Goal: Task Accomplishment & Management: Manage account settings

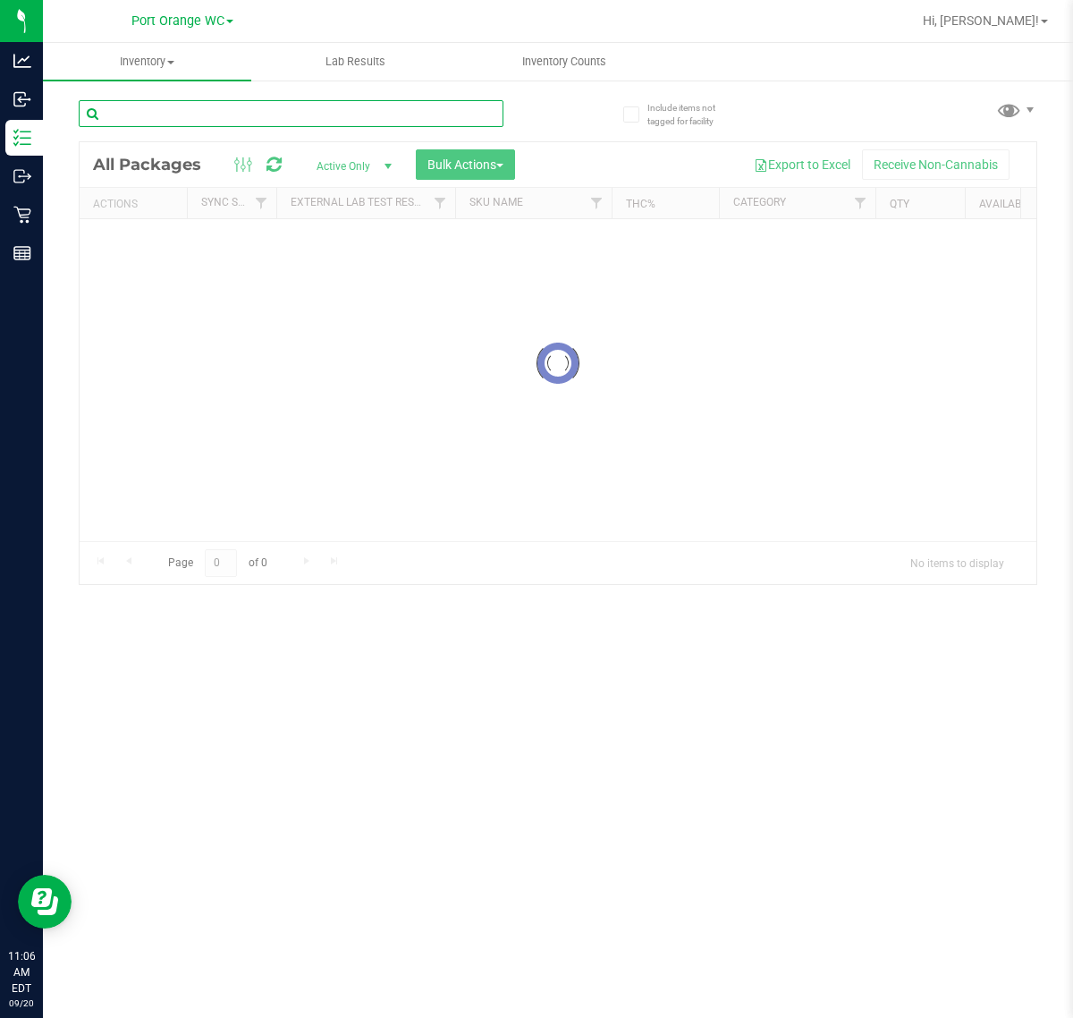
click at [239, 110] on input "text" at bounding box center [291, 113] width 425 height 27
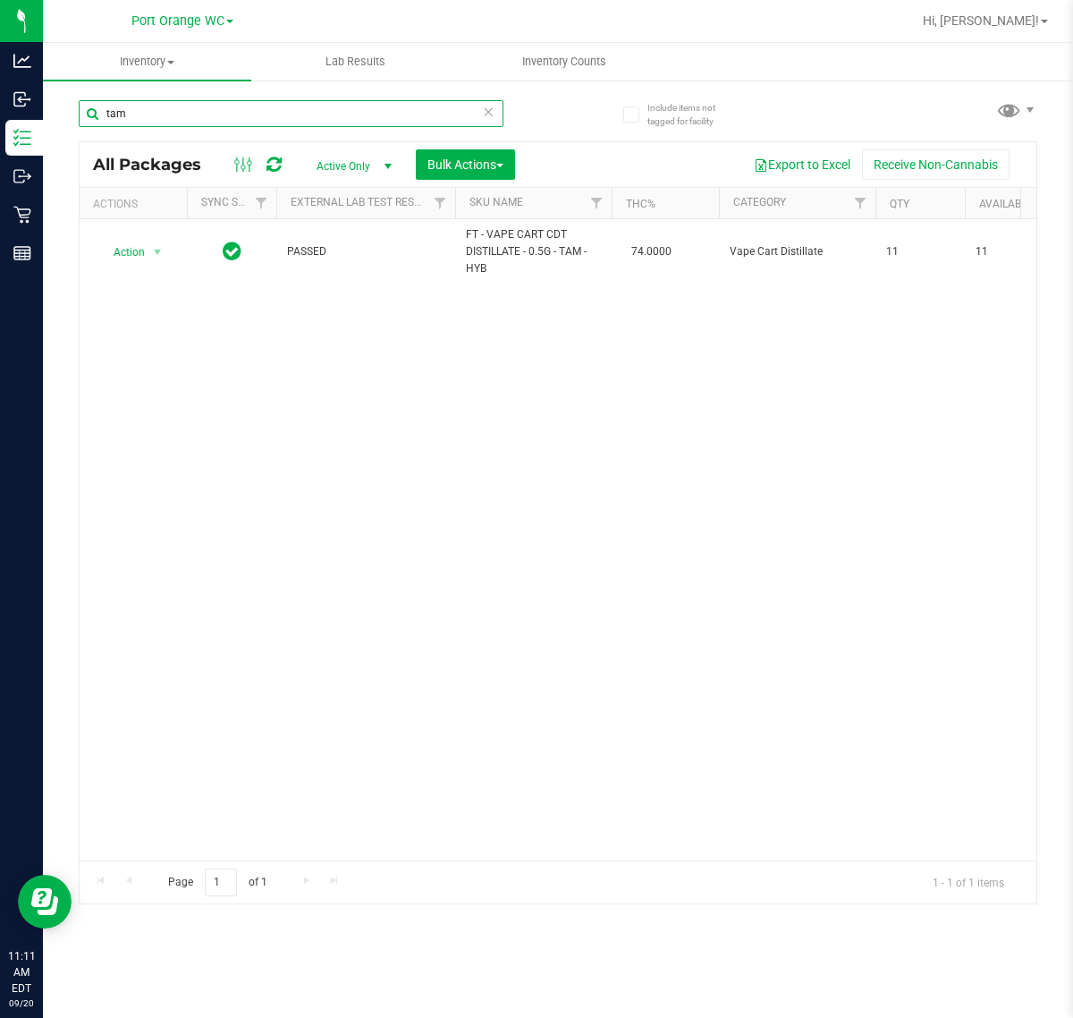
click at [288, 122] on input "tam" at bounding box center [291, 113] width 425 height 27
type input "t"
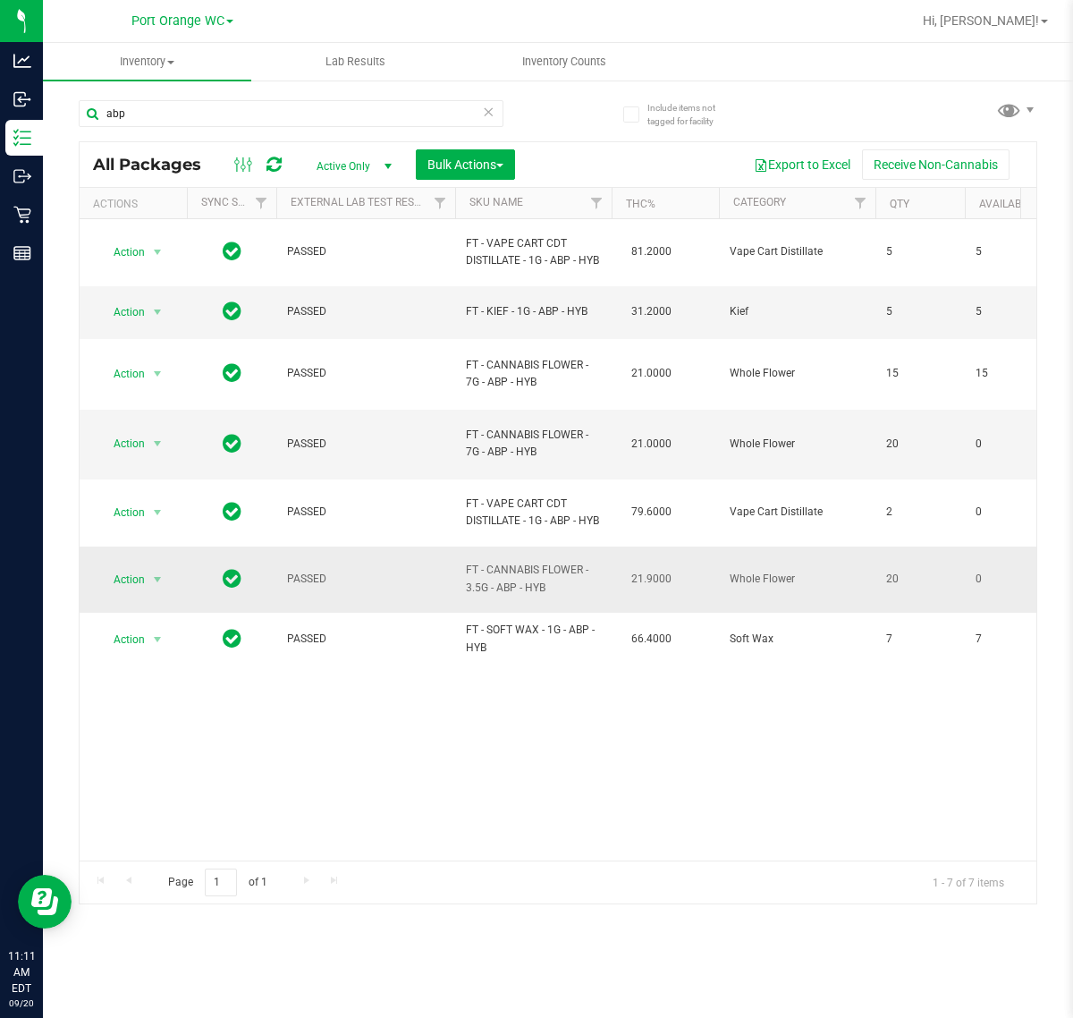
click at [544, 577] on span "FT - CANNABIS FLOWER - 3.5G - ABP - HYB" at bounding box center [533, 579] width 135 height 34
copy td "FT - CANNABIS FLOWER - 3.5G - ABP - HYB"
click at [410, 118] on input "abp" at bounding box center [291, 113] width 425 height 27
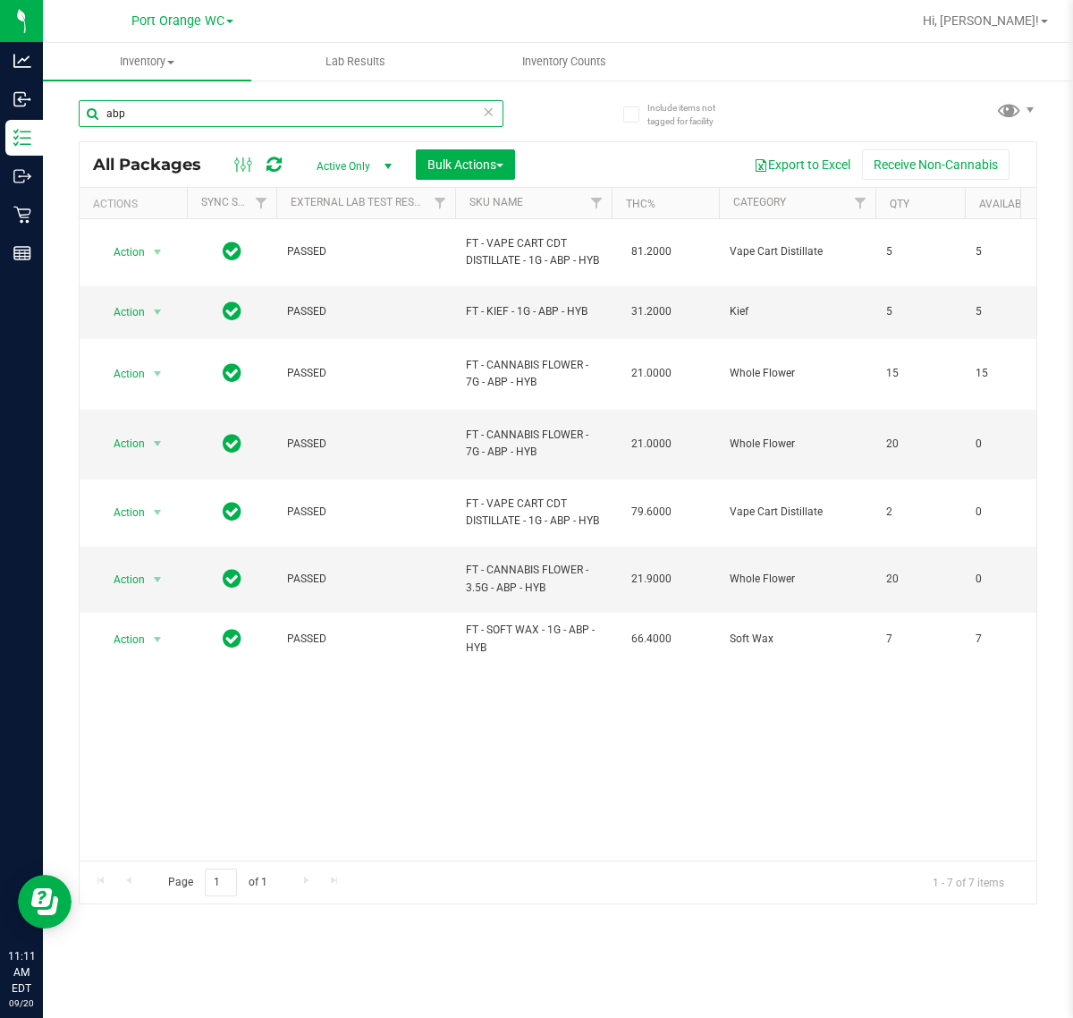
click at [410, 118] on input "abp" at bounding box center [291, 113] width 425 height 27
paste input "FT - CANNABIS FLOWER - 3.5G - ABP - HYB"
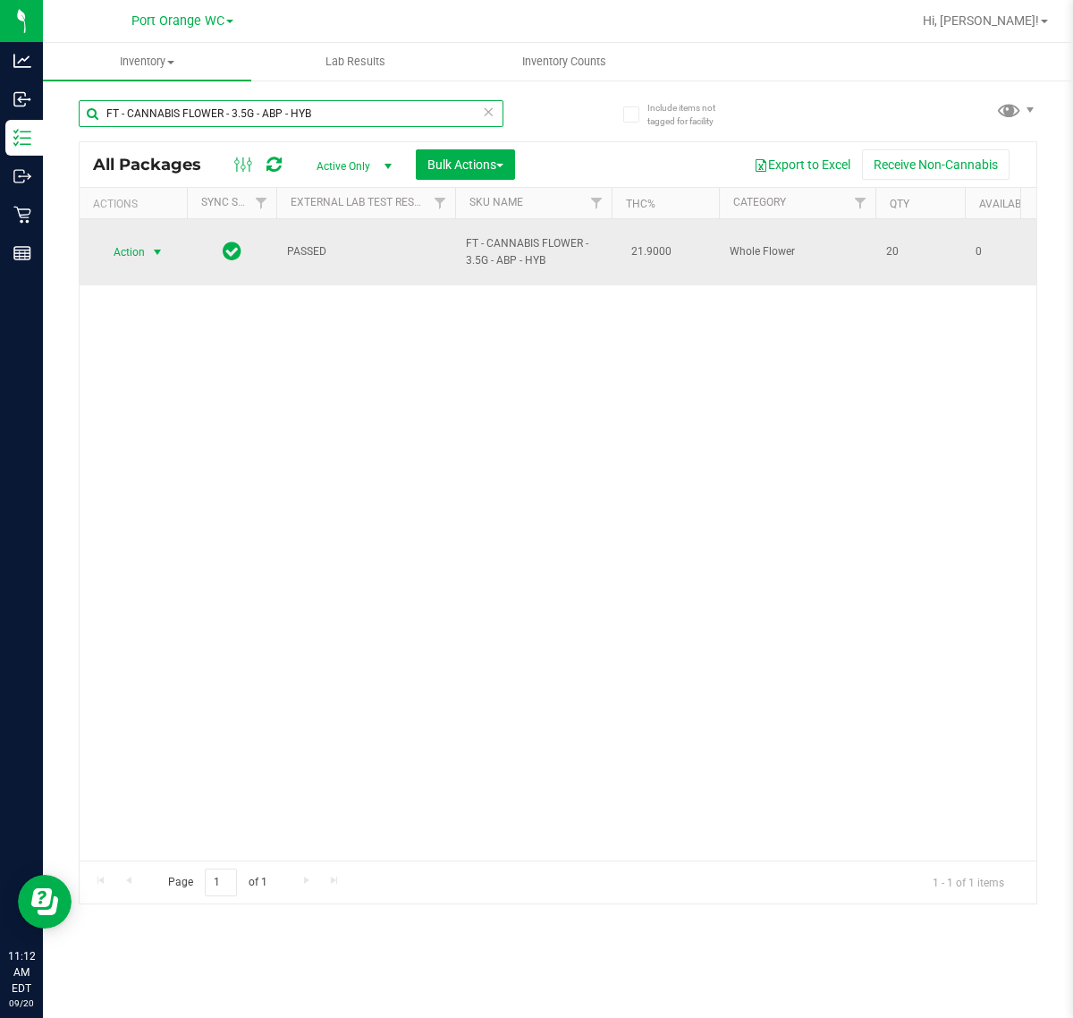
type input "FT - CANNABIS FLOWER - 3.5G - ABP - HYB"
click at [136, 253] on span "Action" at bounding box center [121, 252] width 48 height 25
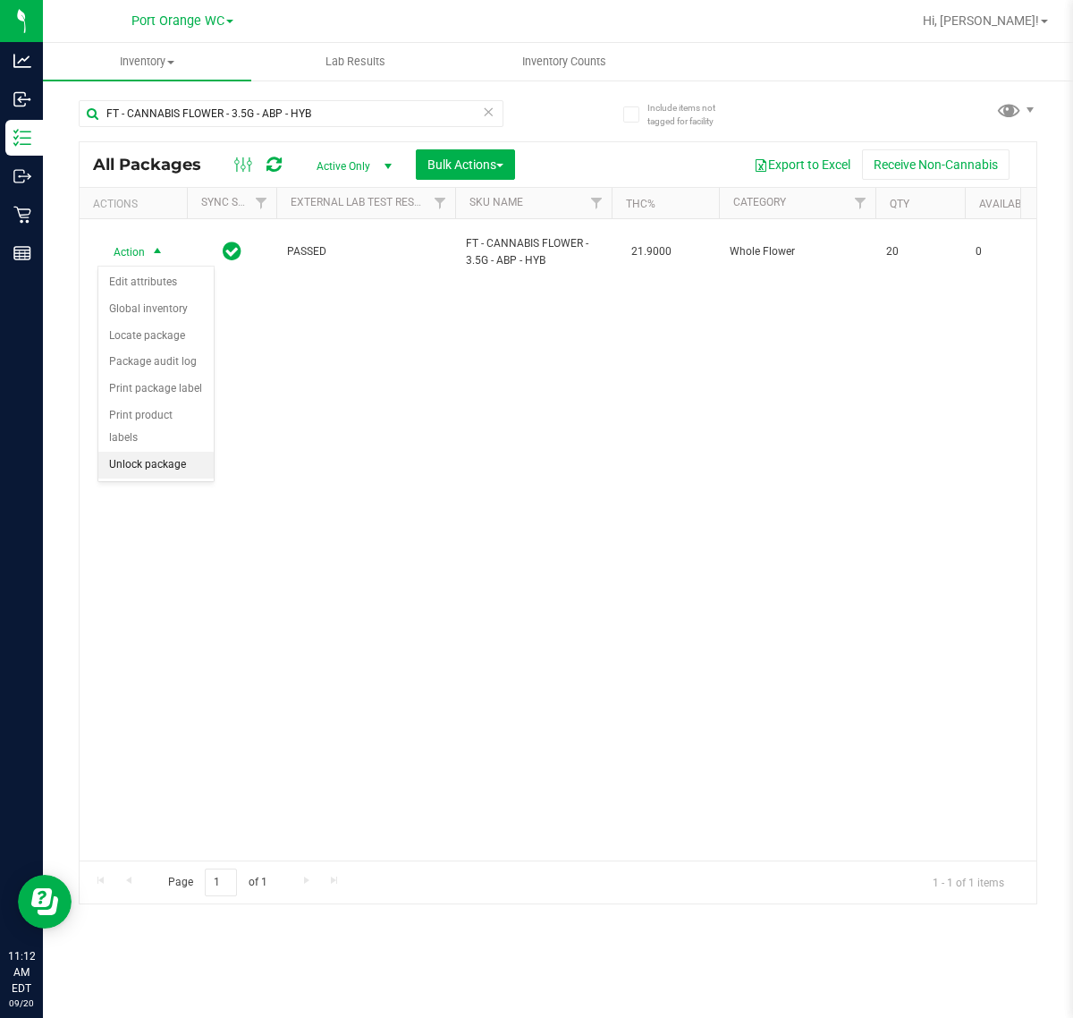
click at [177, 452] on li "Unlock package" at bounding box center [155, 465] width 115 height 27
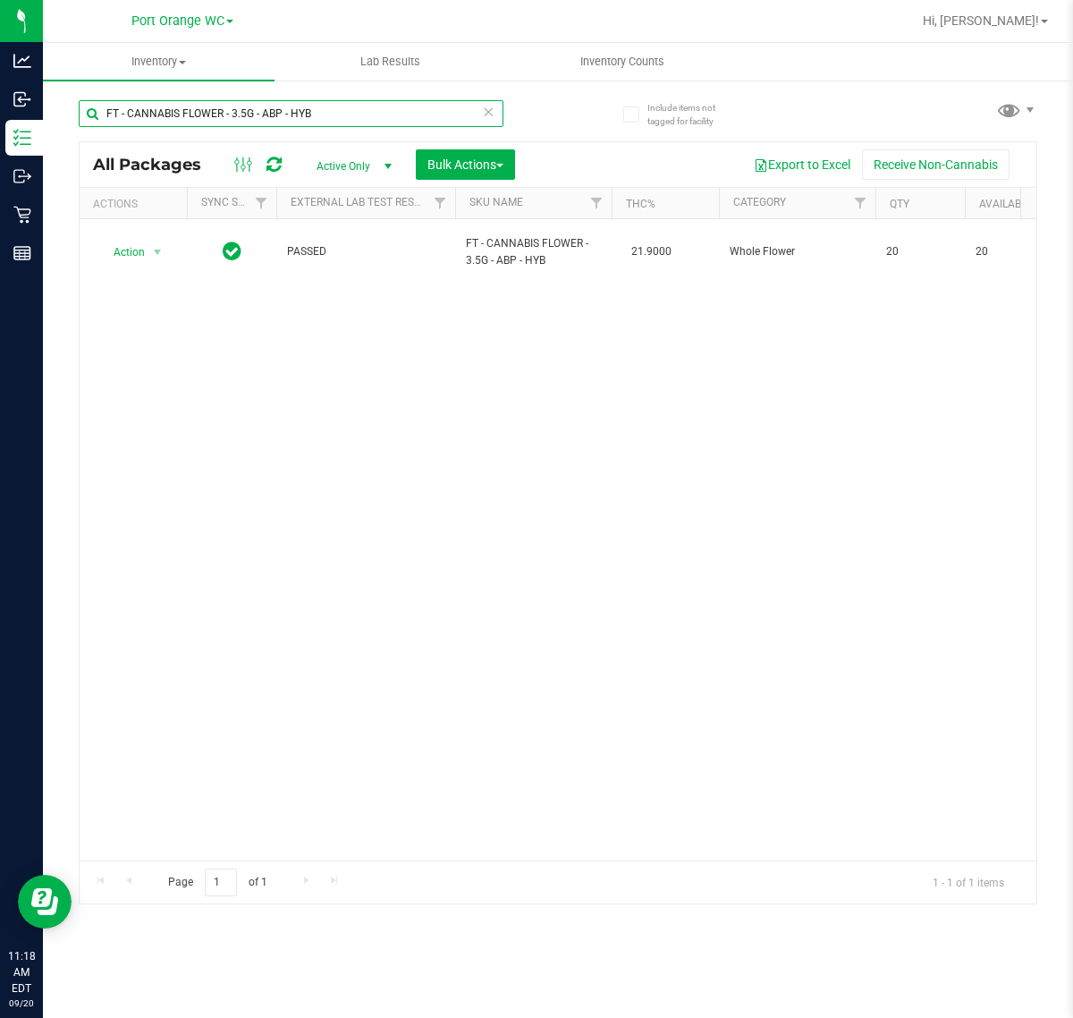
click at [354, 114] on input "FT - CANNABIS FLOWER - 3.5G - ABP - HYB" at bounding box center [291, 113] width 425 height 27
type input "F"
type input "4108283401635725"
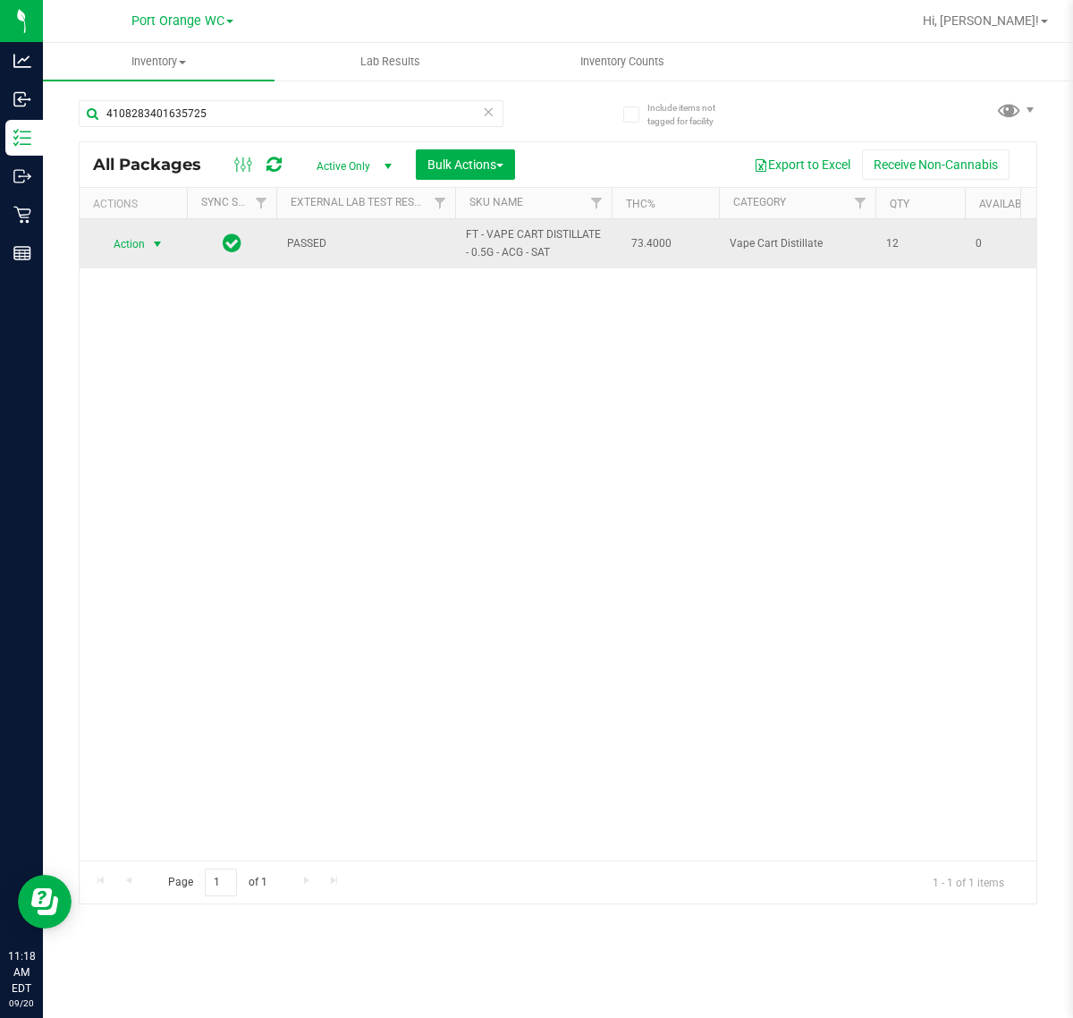
click at [163, 238] on span "select" at bounding box center [157, 244] width 14 height 14
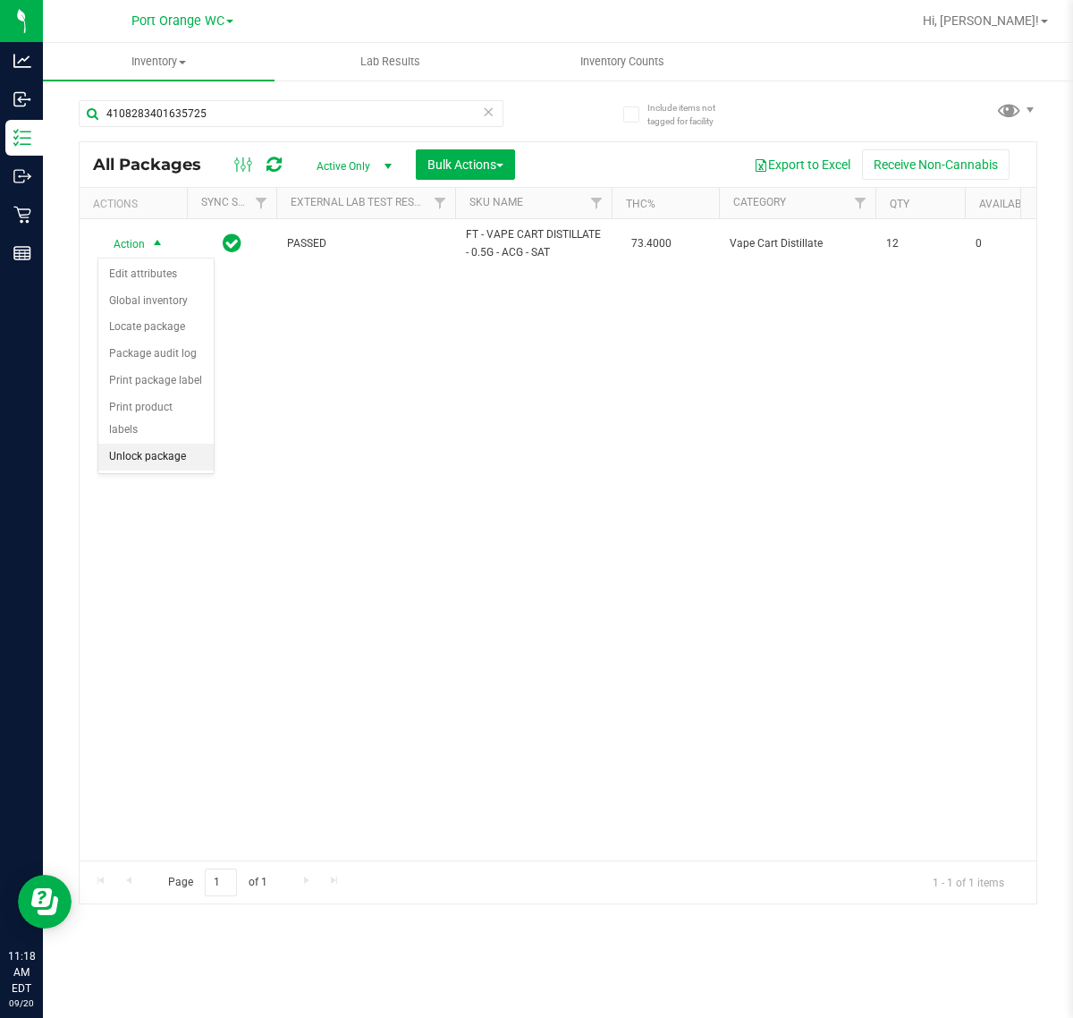
click at [162, 444] on li "Unlock package" at bounding box center [155, 457] width 115 height 27
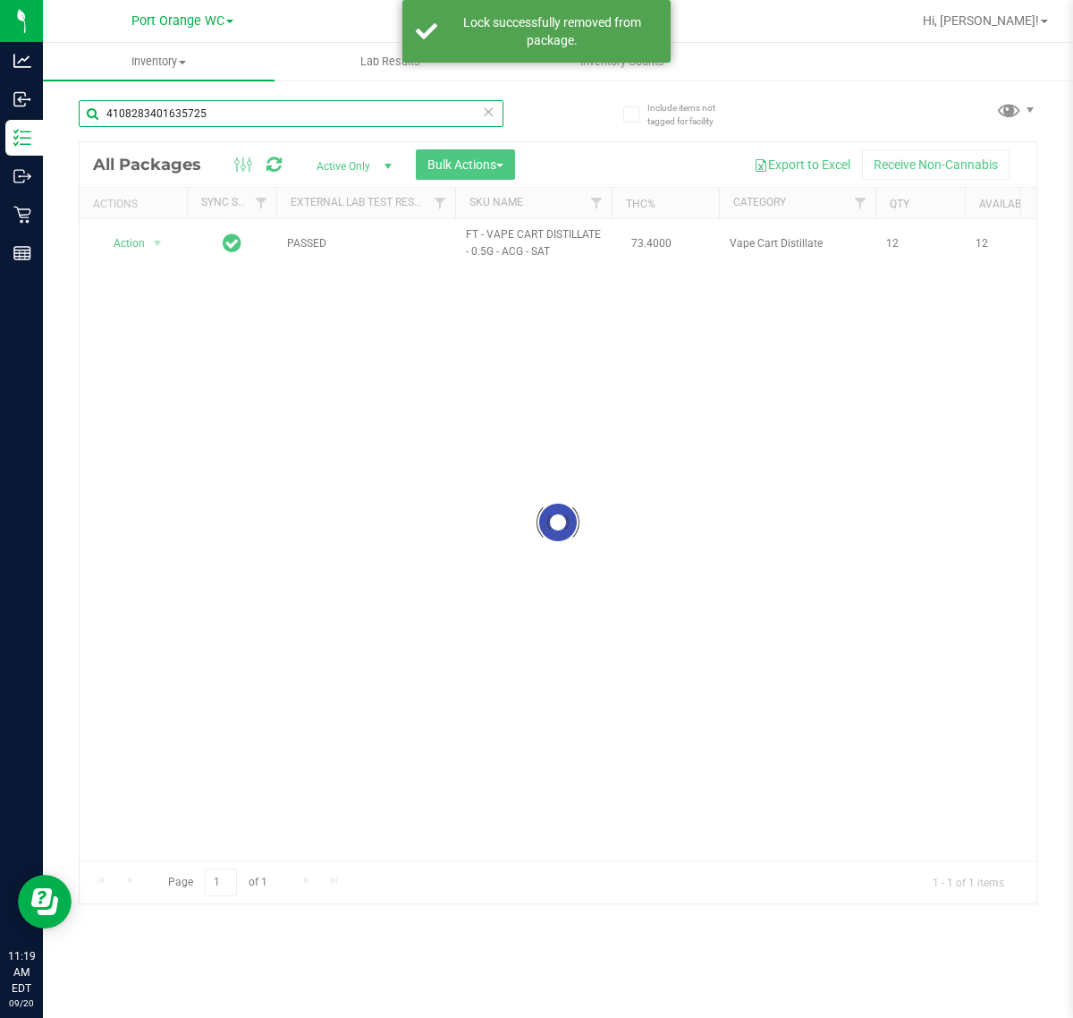
click at [244, 113] on input "4108283401635725" at bounding box center [291, 113] width 425 height 27
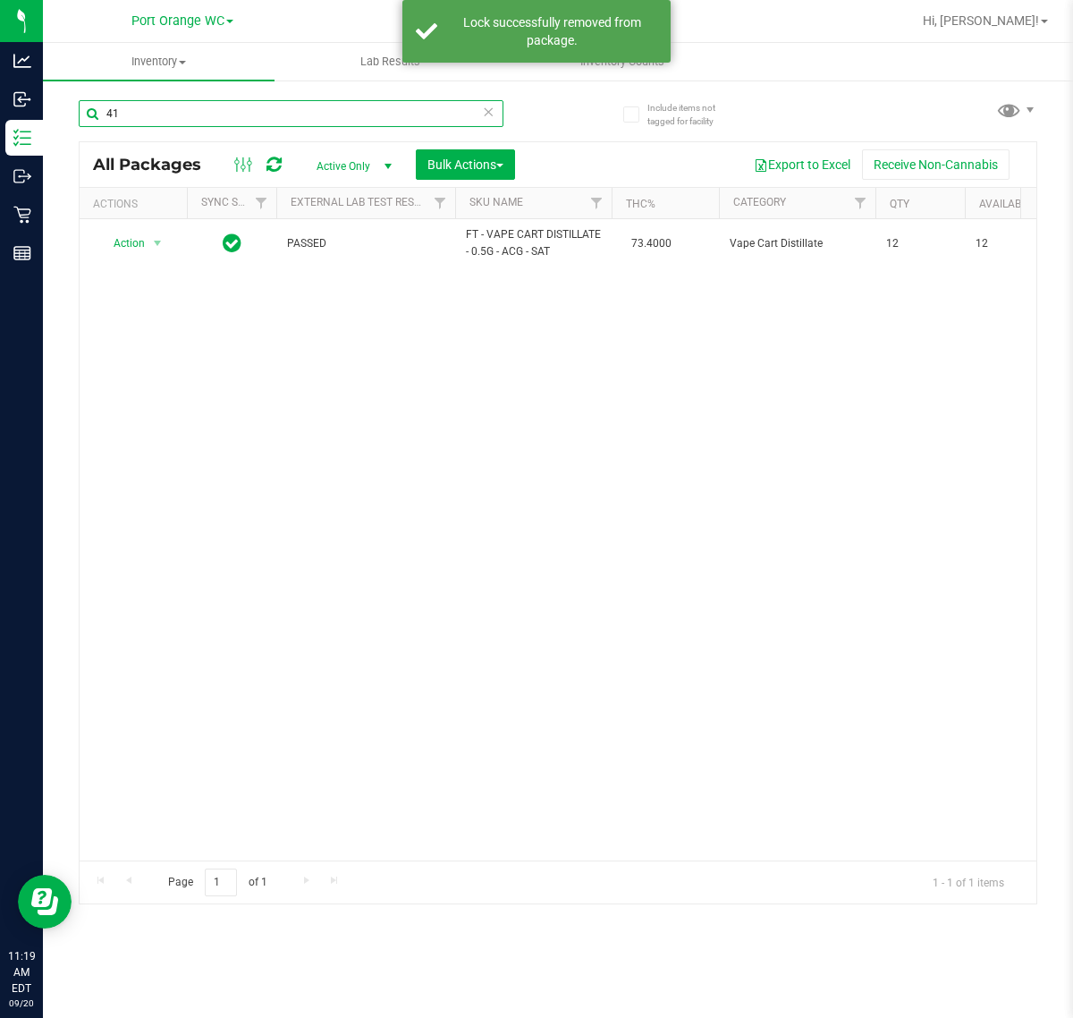
type input "4"
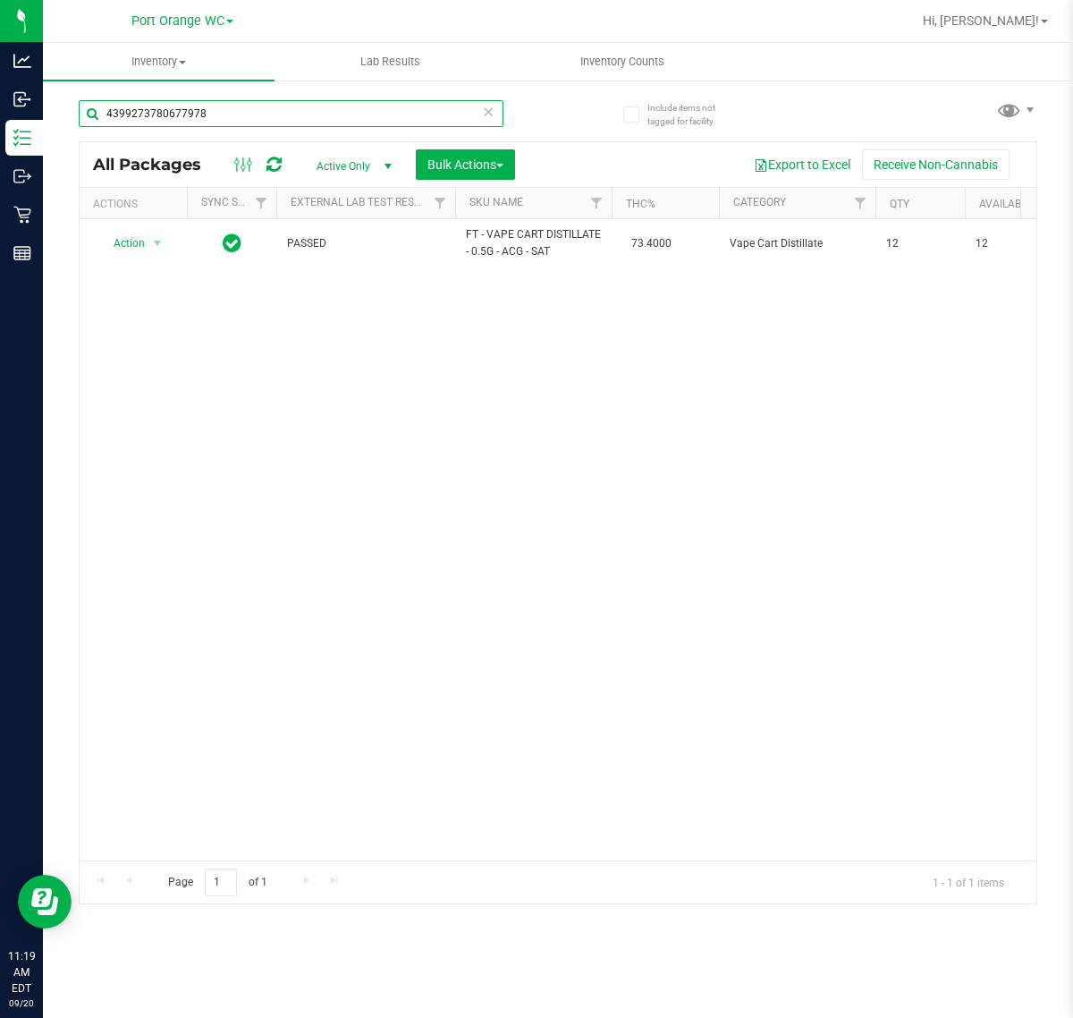
type input "4399273780677978"
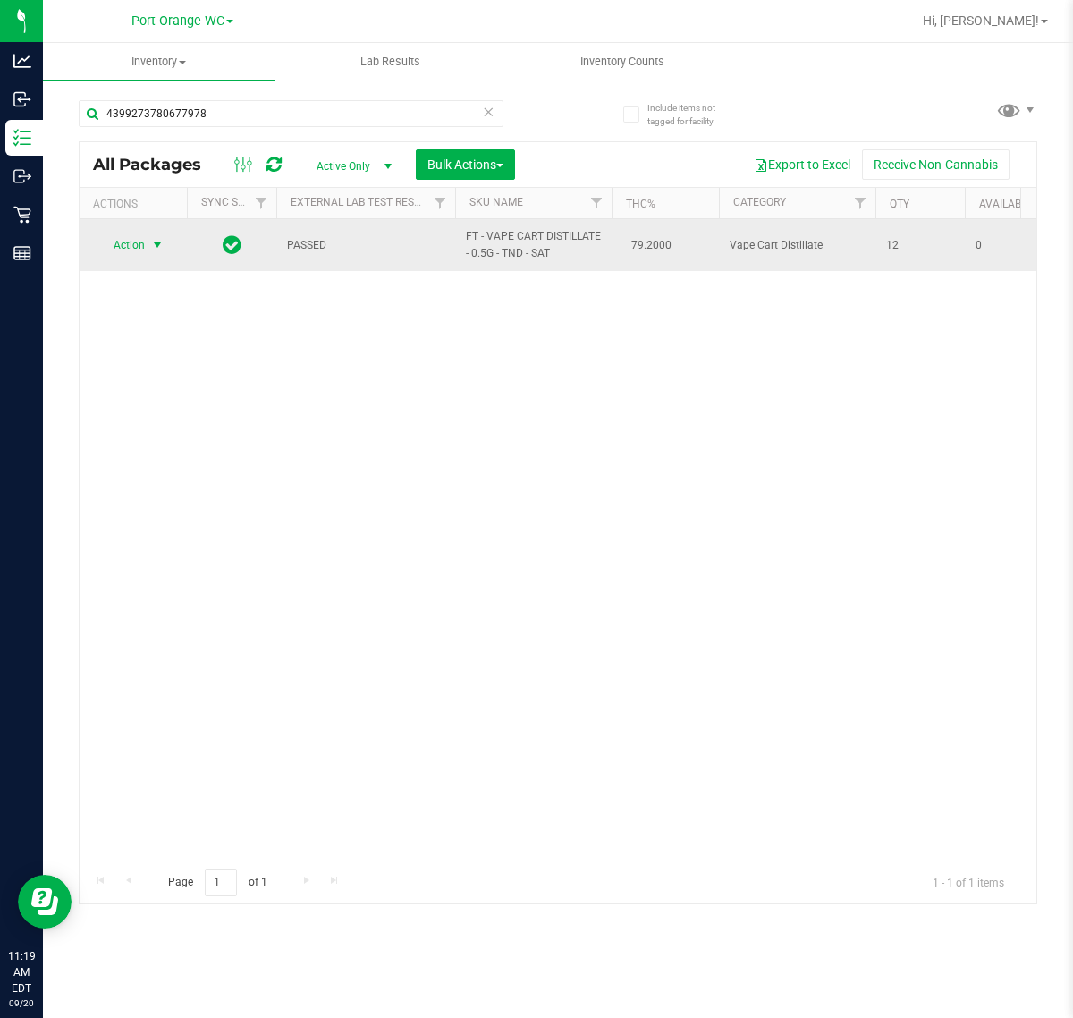
click at [157, 246] on span "select" at bounding box center [157, 245] width 14 height 14
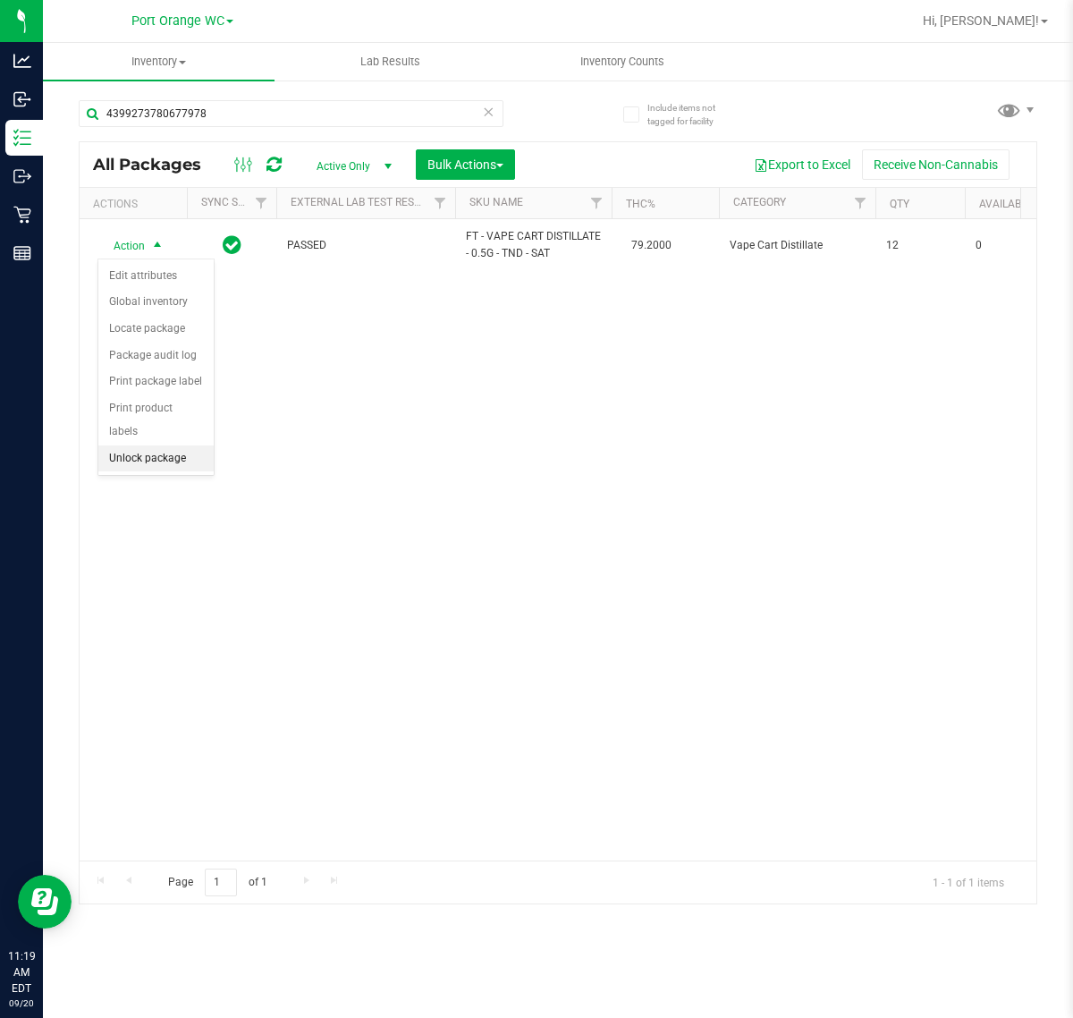
click at [173, 452] on li "Unlock package" at bounding box center [155, 458] width 115 height 27
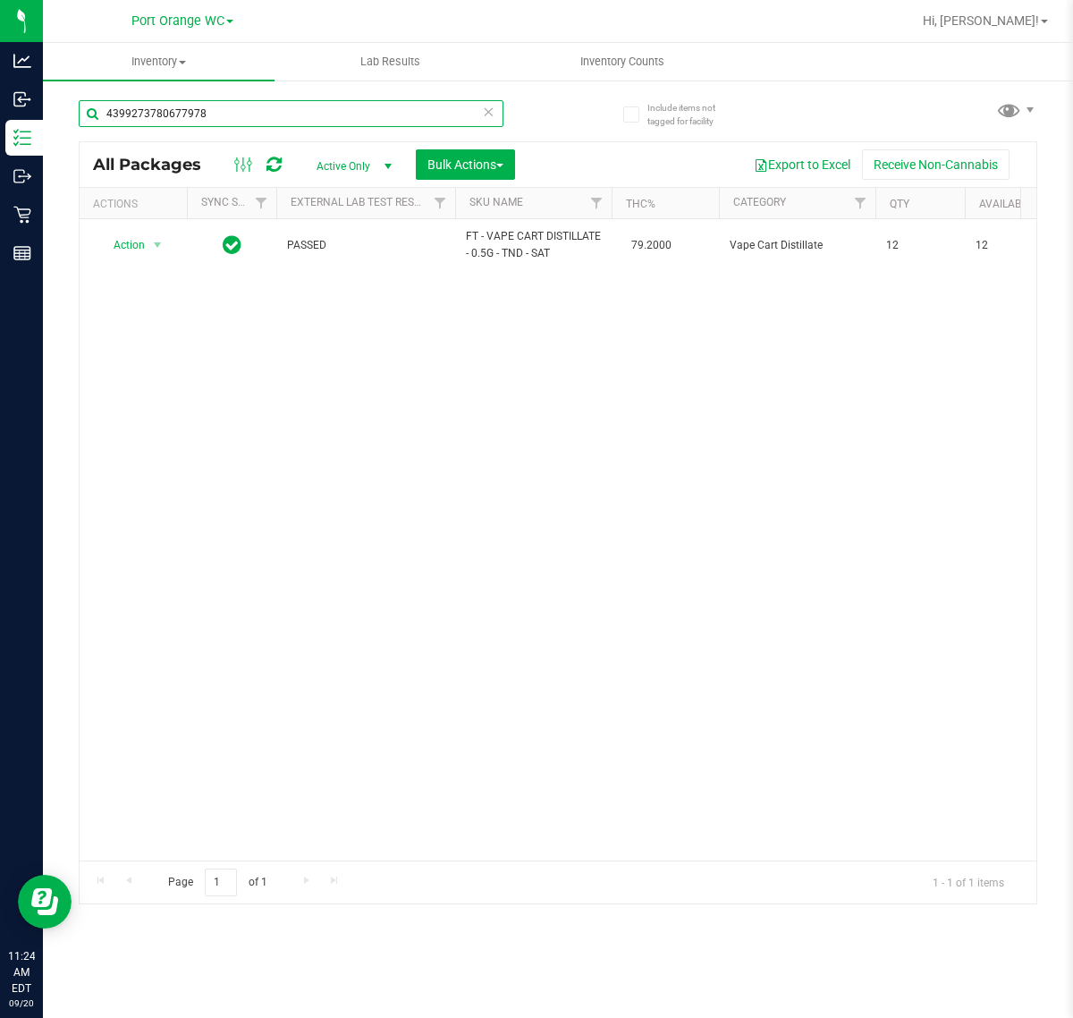
click at [221, 113] on input "4399273780677978" at bounding box center [291, 113] width 425 height 27
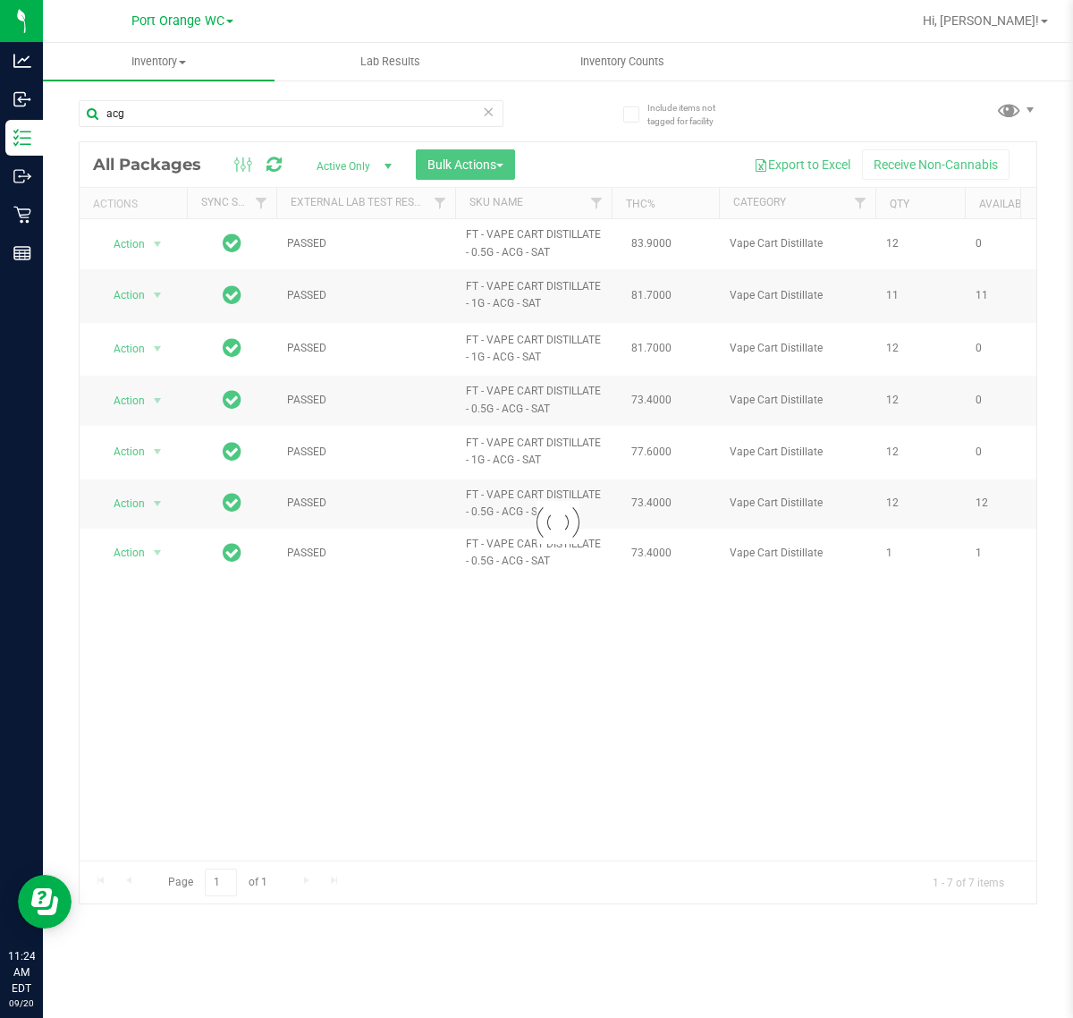
click at [489, 248] on div at bounding box center [558, 522] width 957 height 761
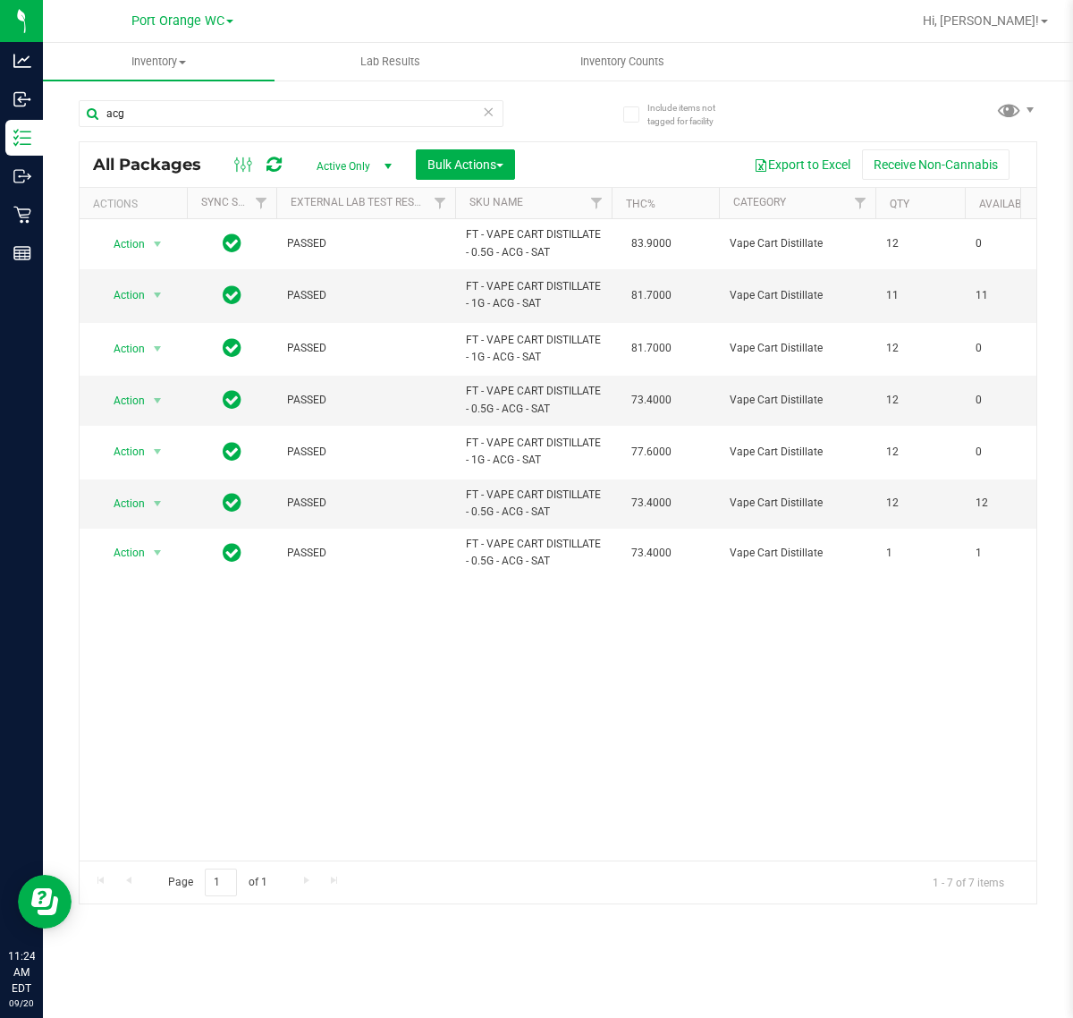
click at [489, 248] on span "FT - VAPE CART DISTILLATE - 0.5G - ACG - SAT" at bounding box center [533, 243] width 135 height 34
copy td "FT - VAPE CART DISTILLATE - 0.5G - ACG - SAT"
click at [345, 122] on input "acg" at bounding box center [291, 113] width 425 height 27
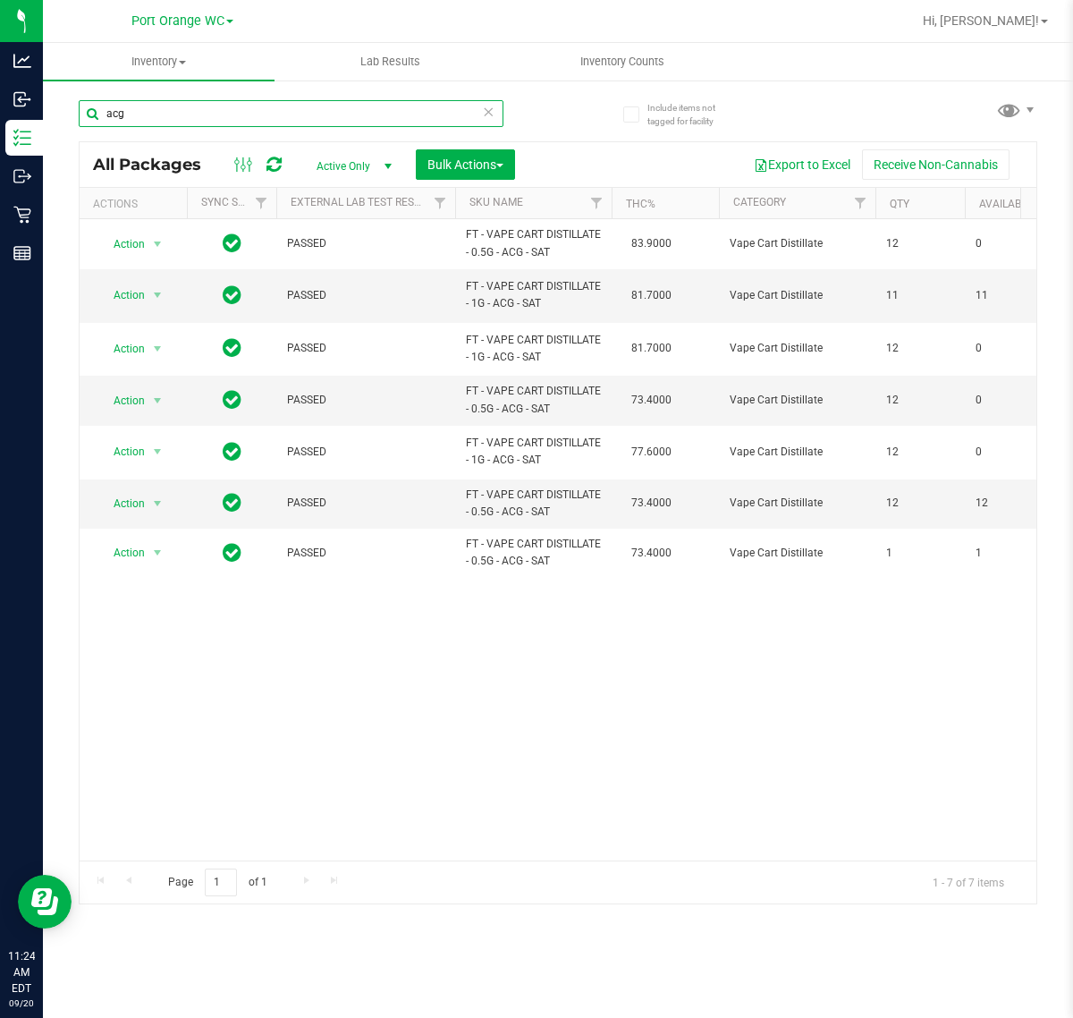
click at [345, 122] on input "acg" at bounding box center [291, 113] width 425 height 27
paste input "FT - VAPE CART DISTILLATE - 0.5G - ACG - SAT"
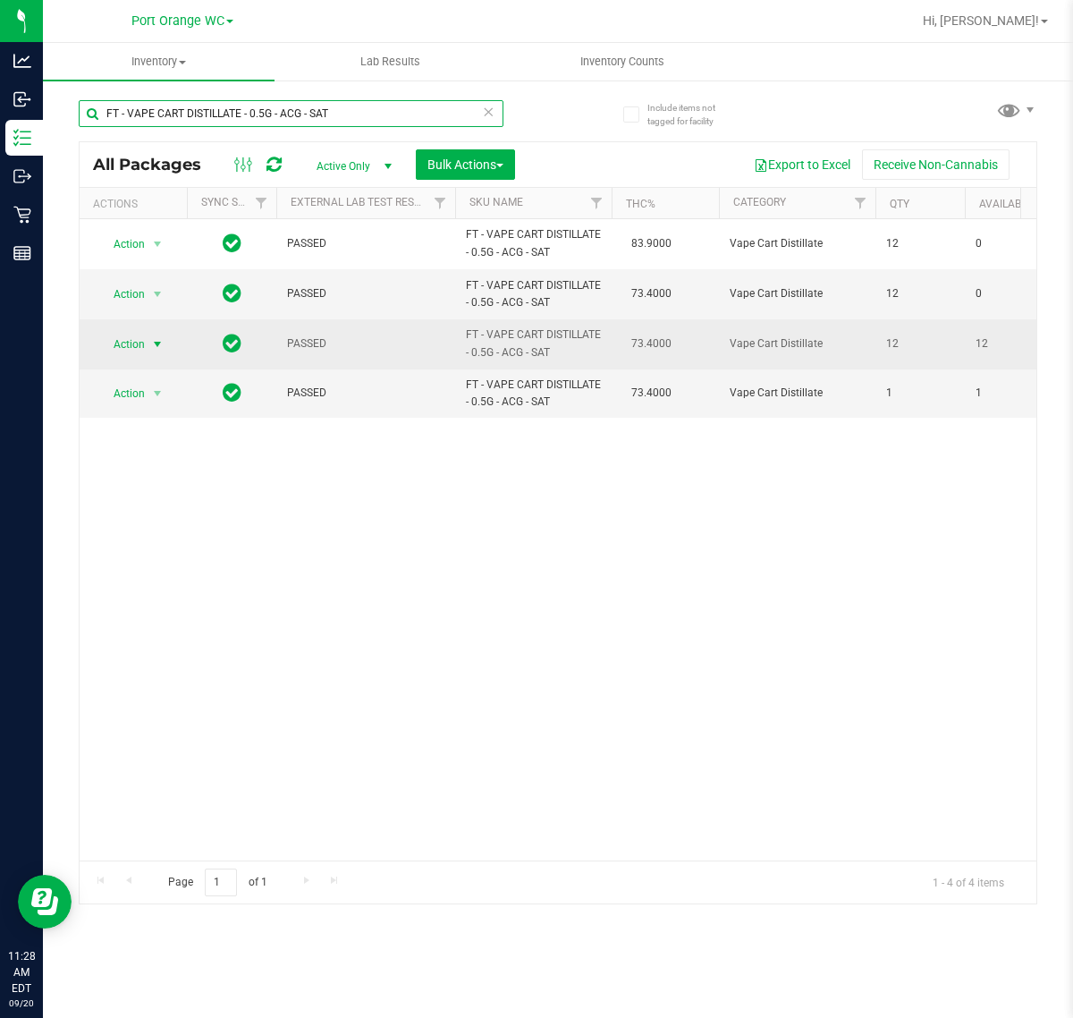
type input "FT - VAPE CART DISTILLATE - 0.5G - ACG - SAT"
click at [157, 349] on span "select" at bounding box center [157, 344] width 14 height 14
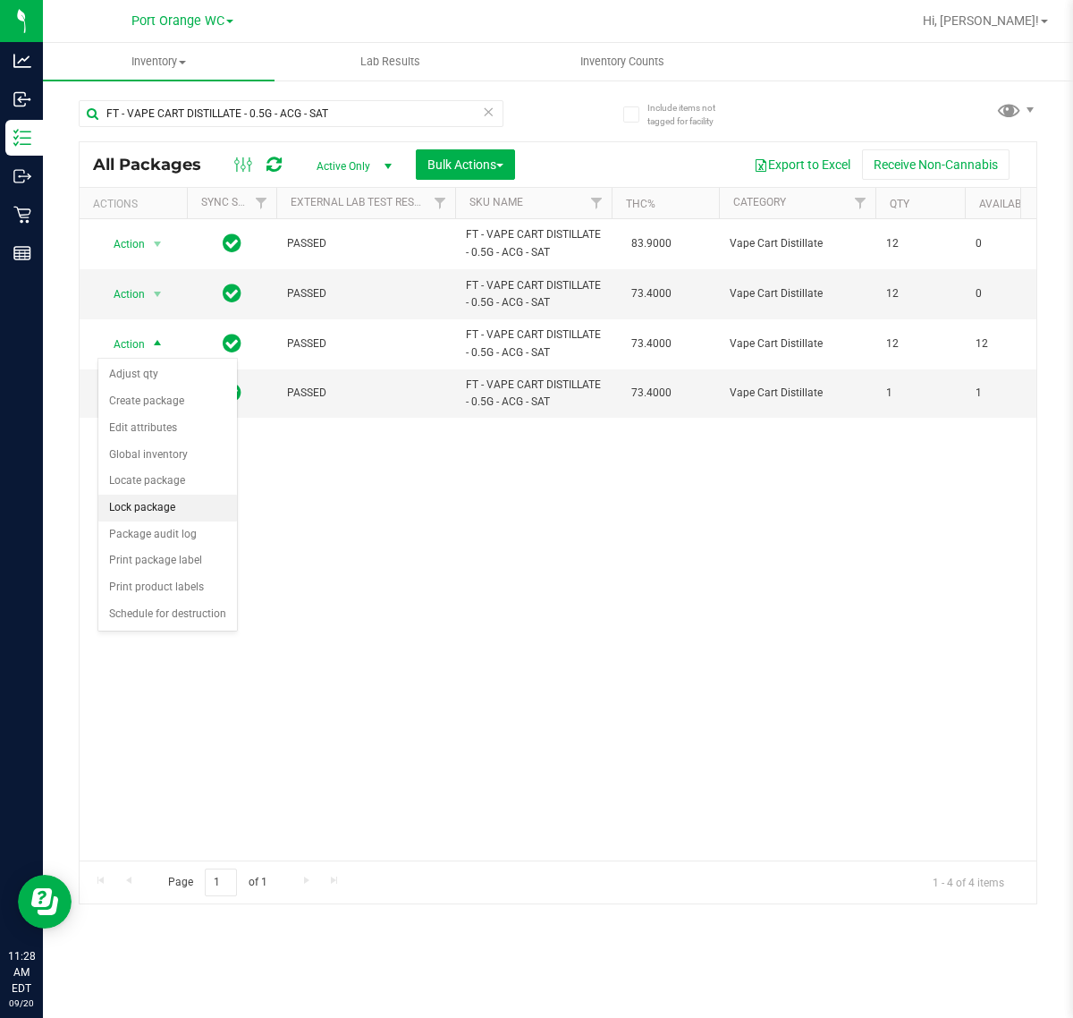
click at [145, 507] on li "Lock package" at bounding box center [167, 508] width 139 height 27
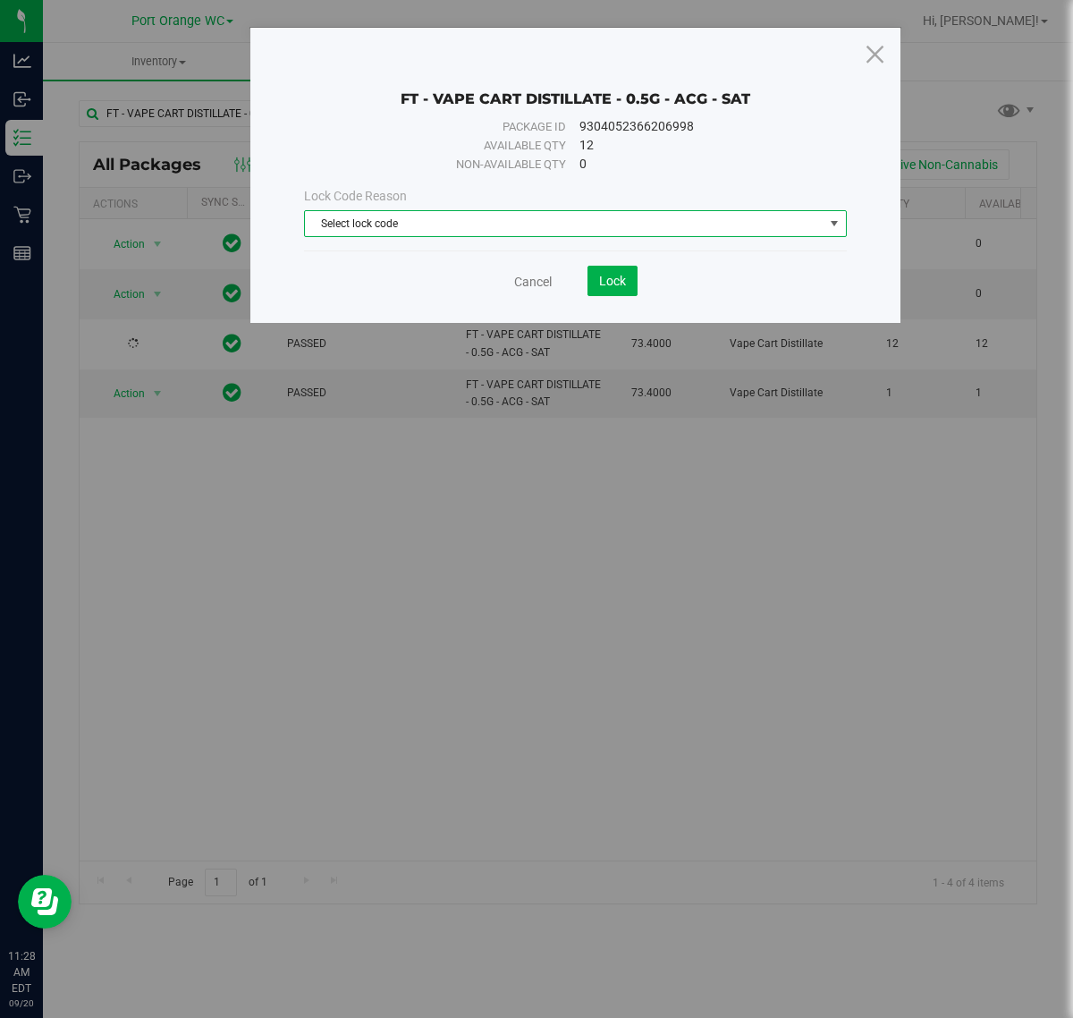
click at [476, 216] on span "Select lock code" at bounding box center [564, 223] width 519 height 25
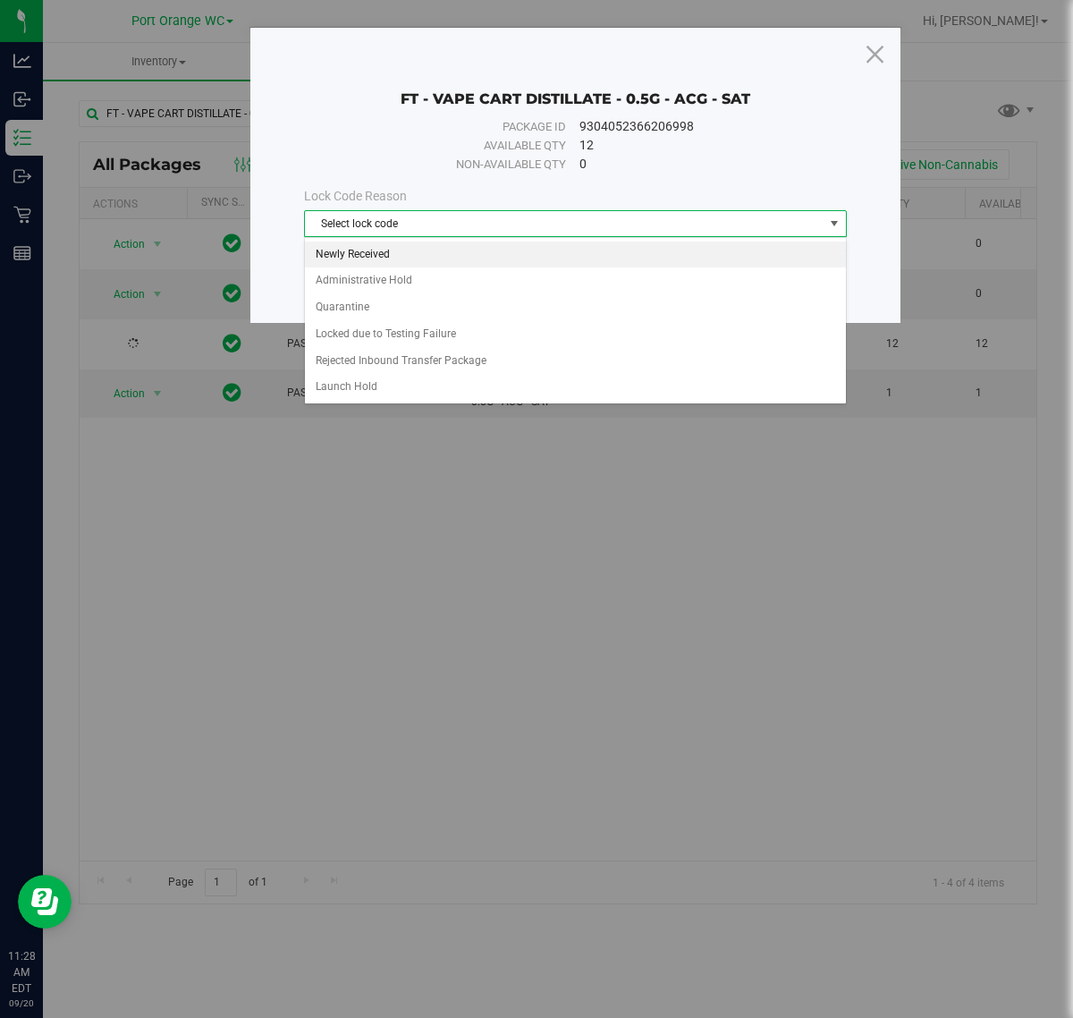
click at [392, 258] on li "Newly Received" at bounding box center [575, 254] width 540 height 27
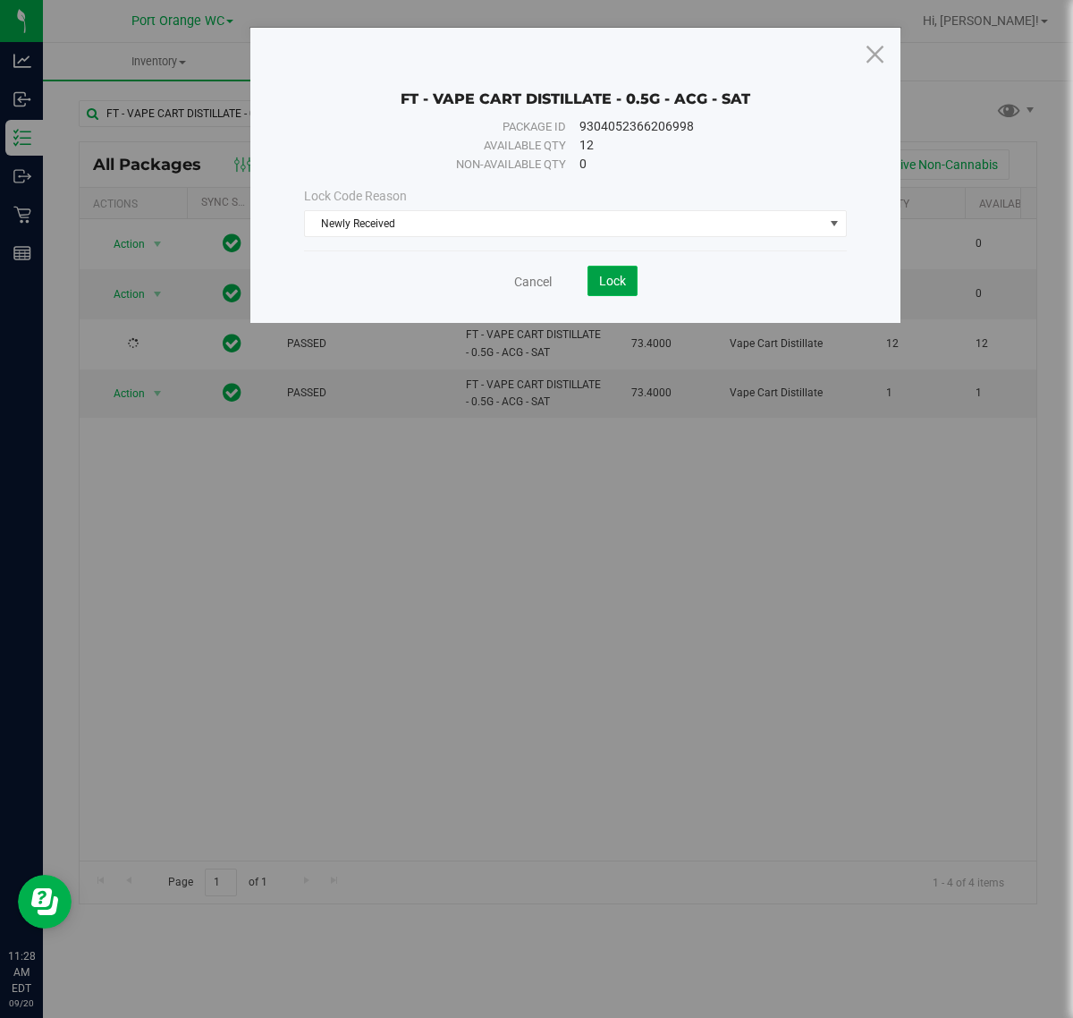
click at [624, 292] on button "Lock" at bounding box center [613, 281] width 50 height 30
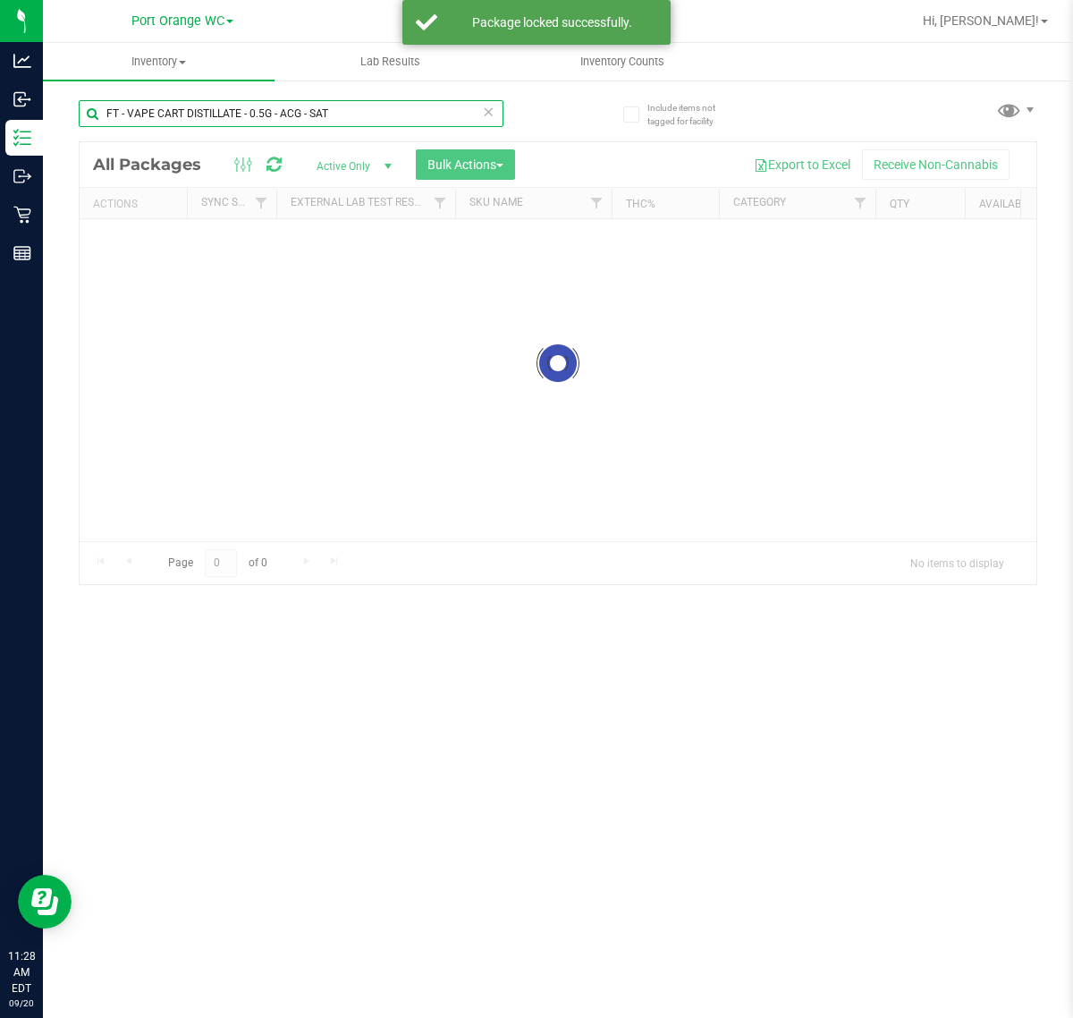
click at [392, 119] on div "Inventory All packages All inventory Waste log Create inventory Lab Results Inv…" at bounding box center [558, 530] width 1030 height 975
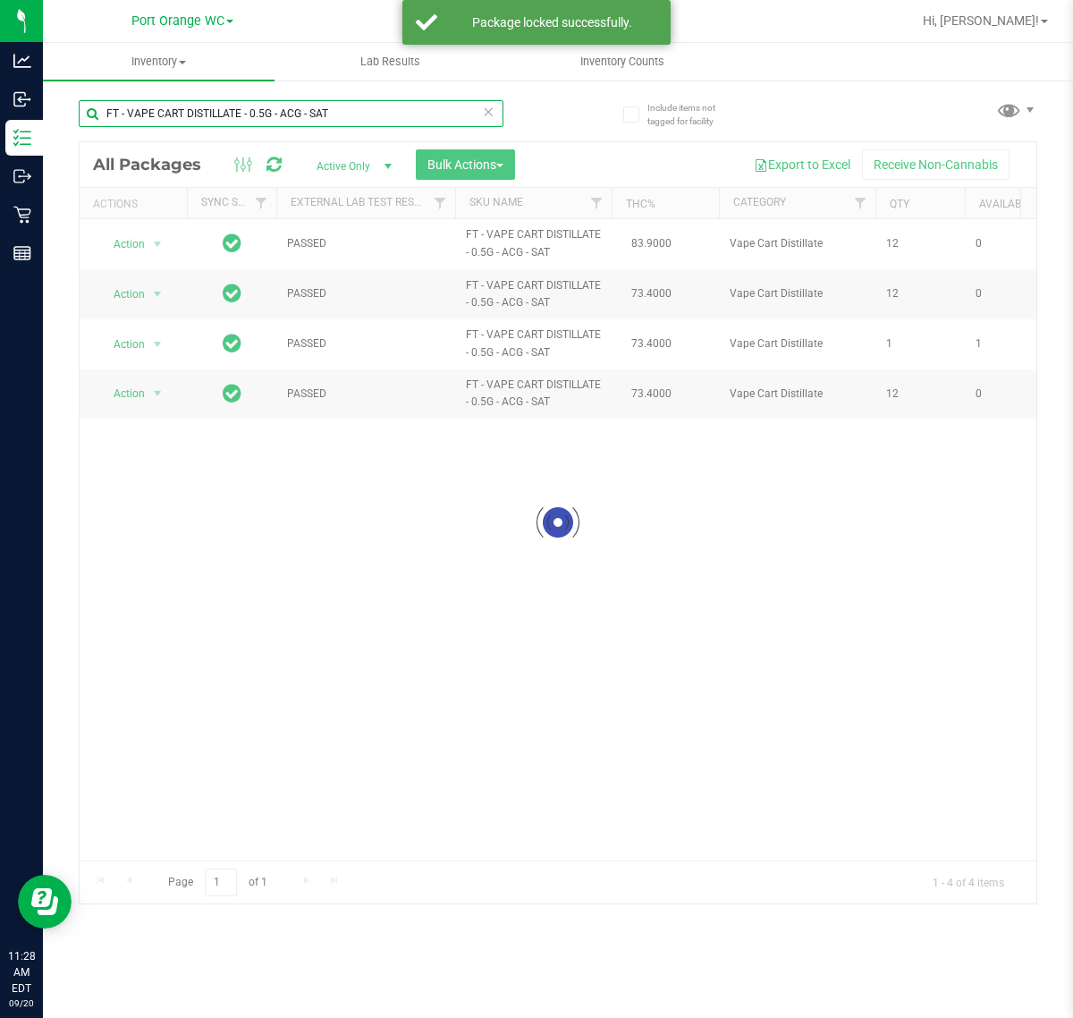
click at [392, 119] on input "FT - VAPE CART DISTILLATE - 0.5G - ACG - SAT" at bounding box center [291, 113] width 425 height 27
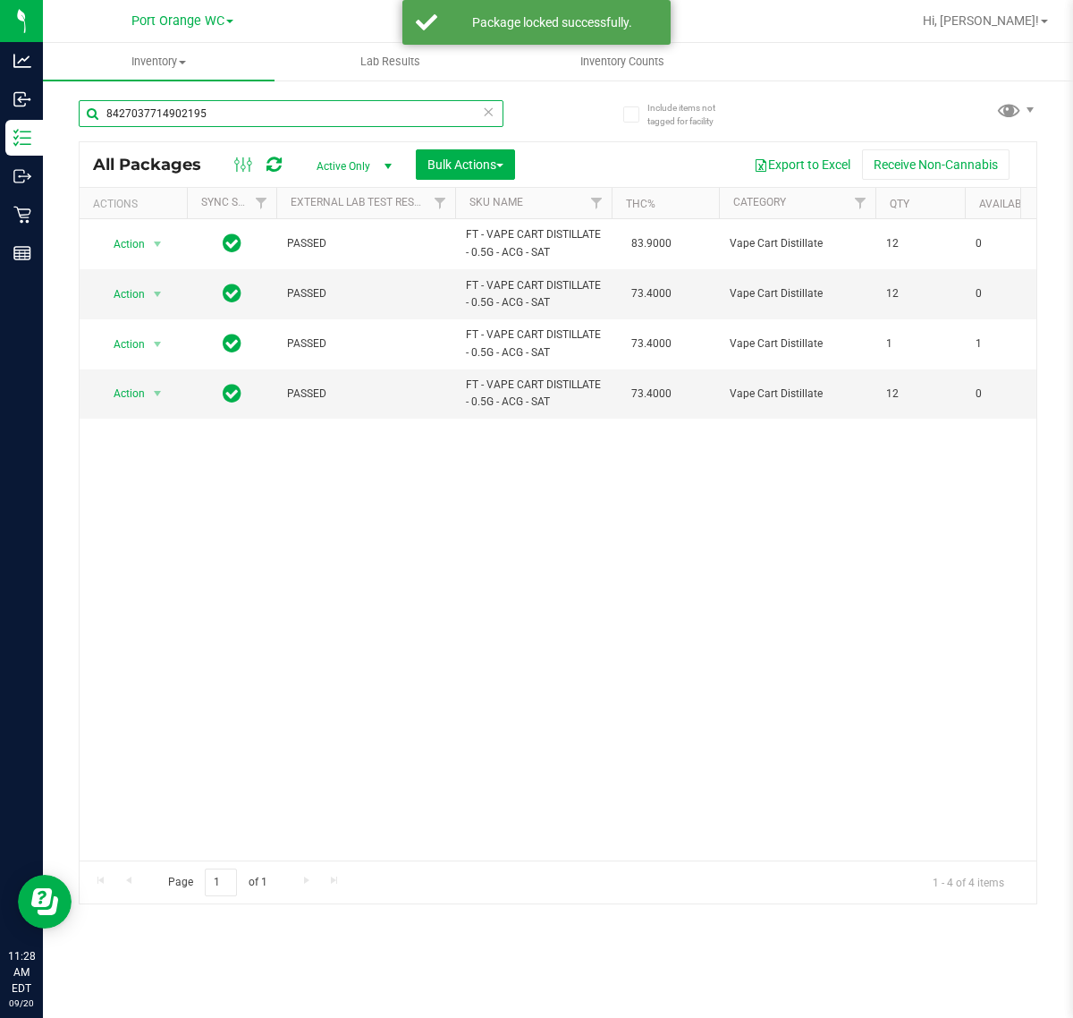
type input "8427037714902195"
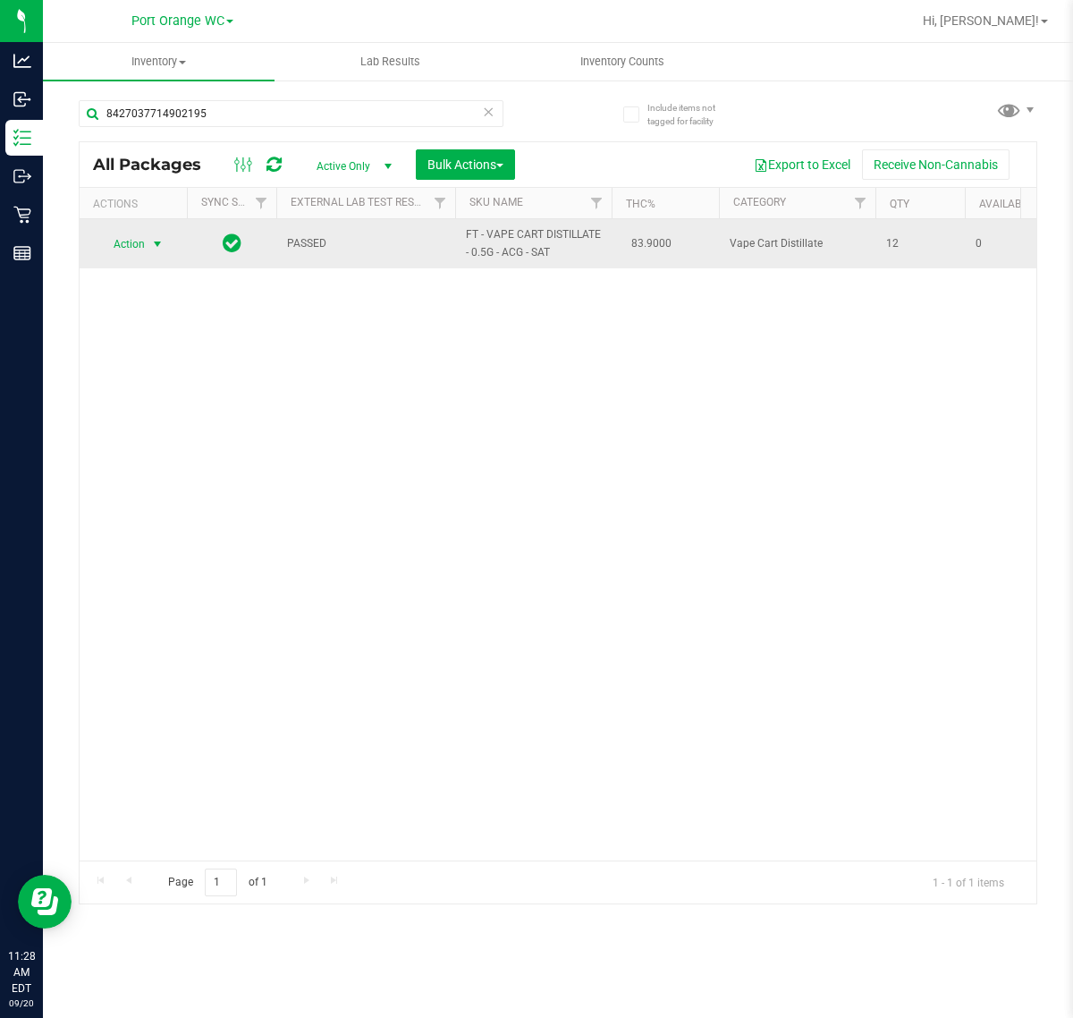
click at [157, 248] on span "select" at bounding box center [157, 244] width 14 height 14
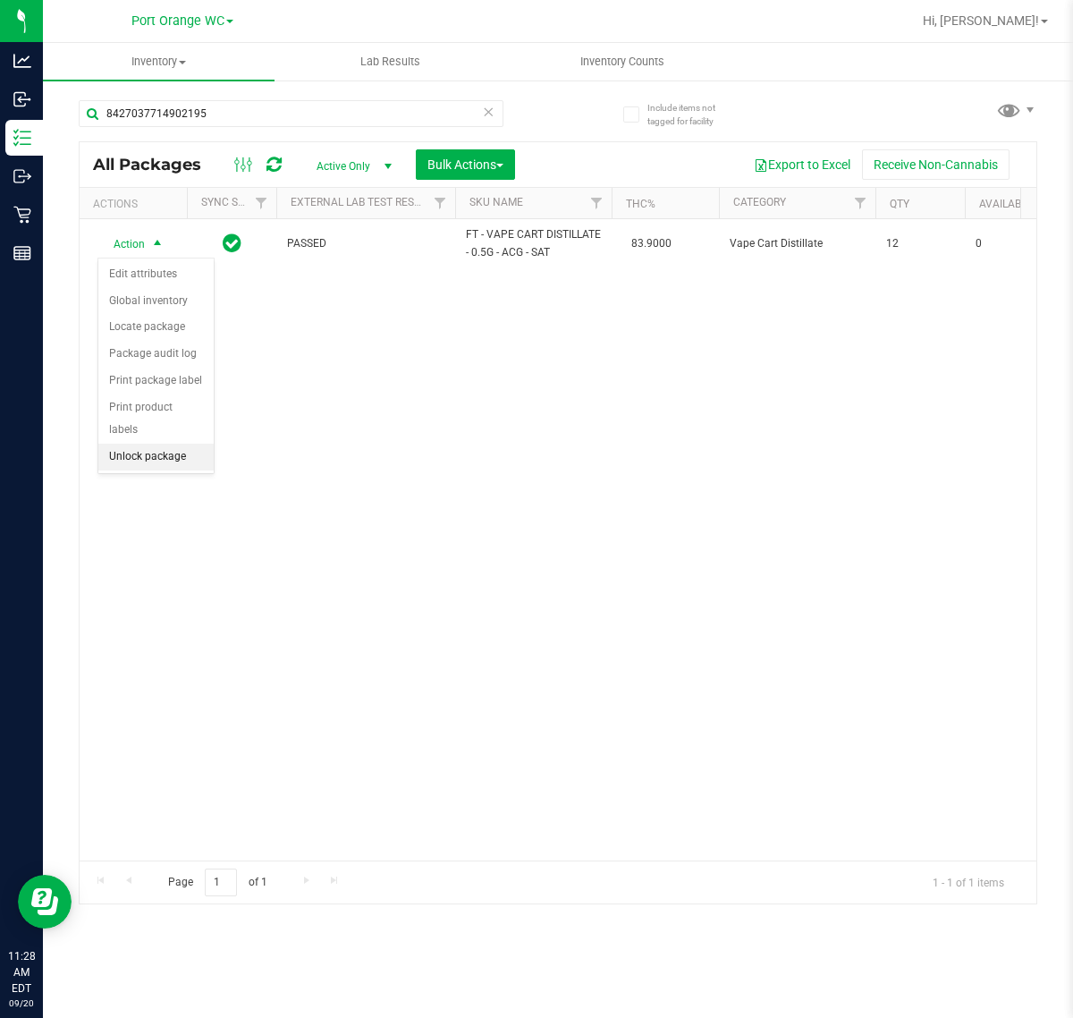
click at [137, 445] on li "Unlock package" at bounding box center [155, 457] width 115 height 27
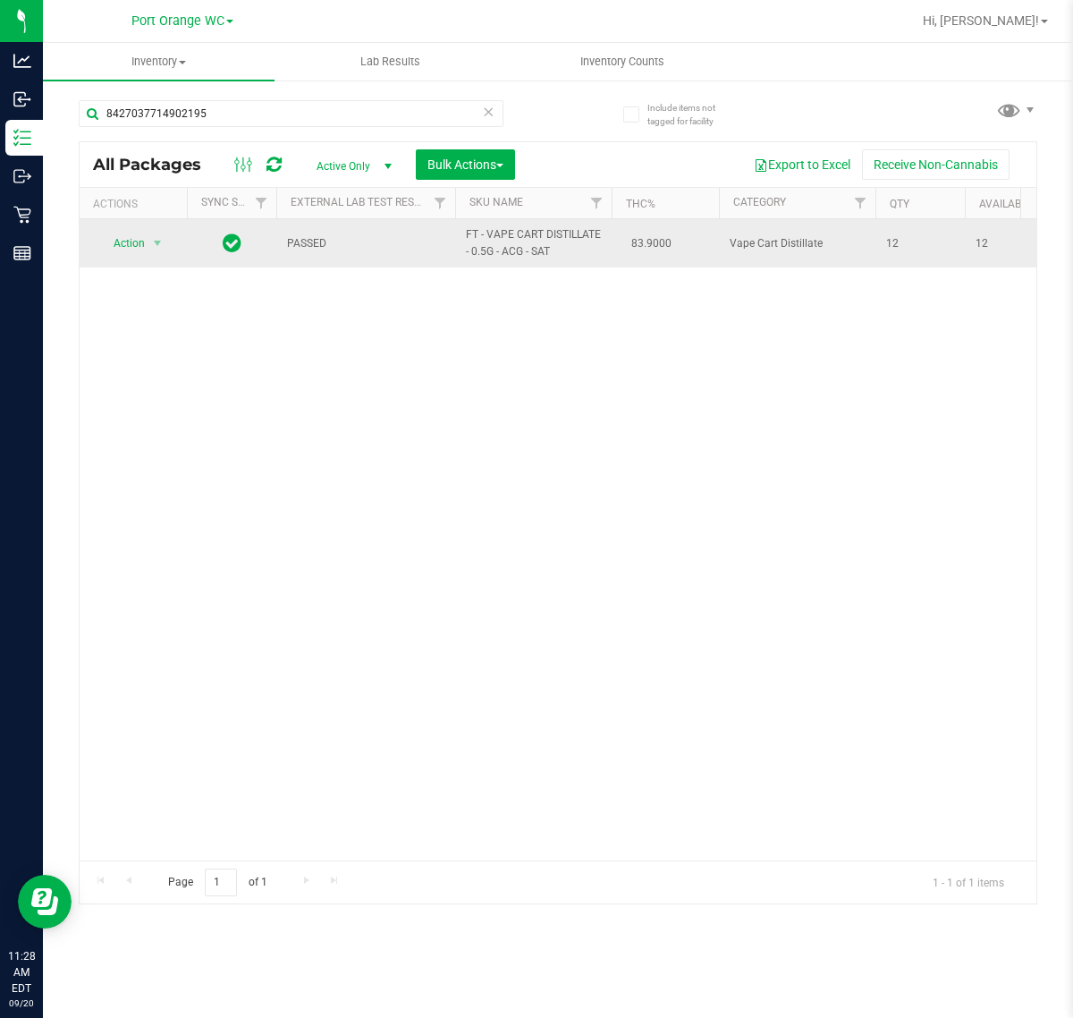
click at [506, 253] on span "FT - VAPE CART DISTILLATE - 0.5G - ACG - SAT" at bounding box center [533, 243] width 135 height 34
copy td "FT - VAPE CART DISTILLATE - 0.5G - ACG - SAT"
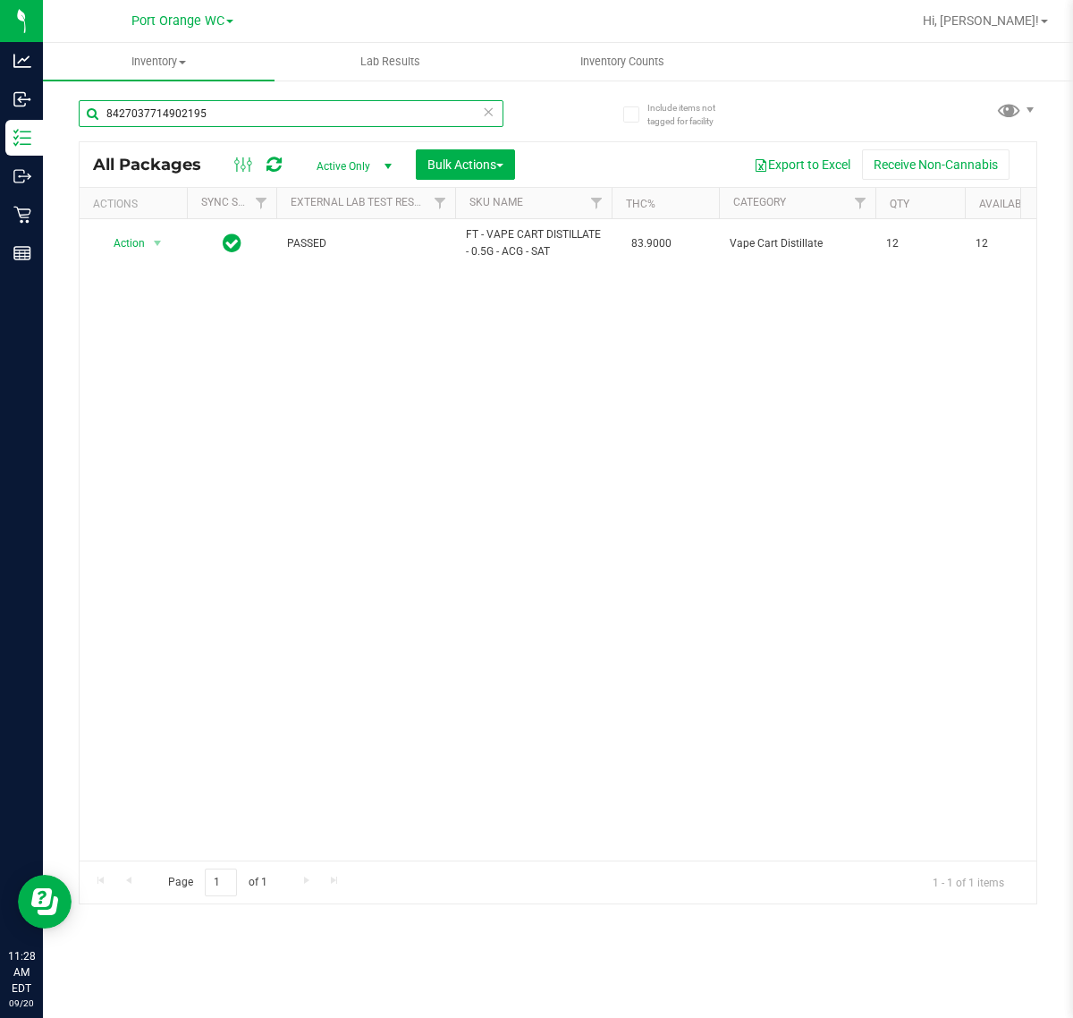
click at [421, 123] on input "8427037714902195" at bounding box center [291, 113] width 425 height 27
paste input "FT - VAPE CART DISTILLATE - 0.5G - ACG - SAT"
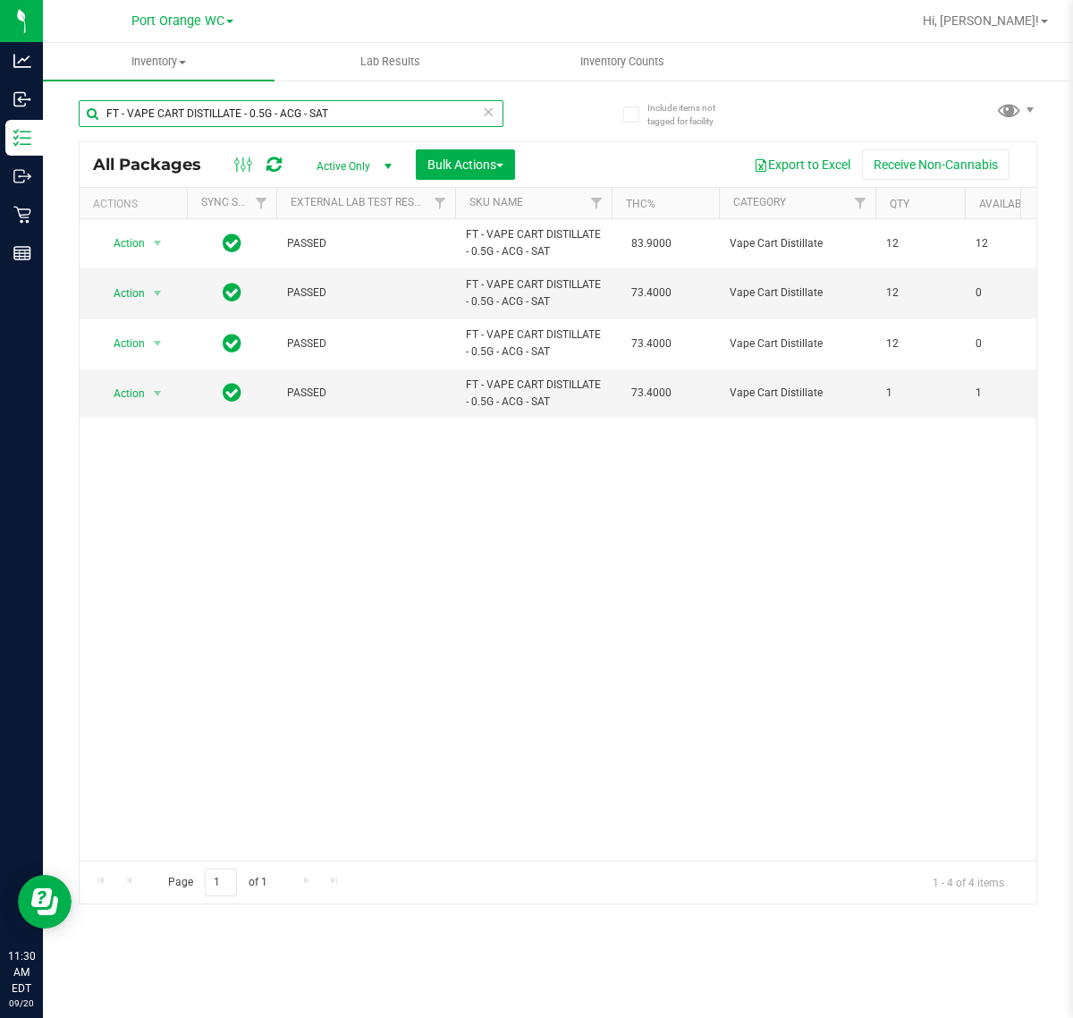
click at [363, 118] on input "FT - VAPE CART DISTILLATE - 0.5G - ACG - SAT" at bounding box center [291, 113] width 425 height 27
type input "3762777381557965"
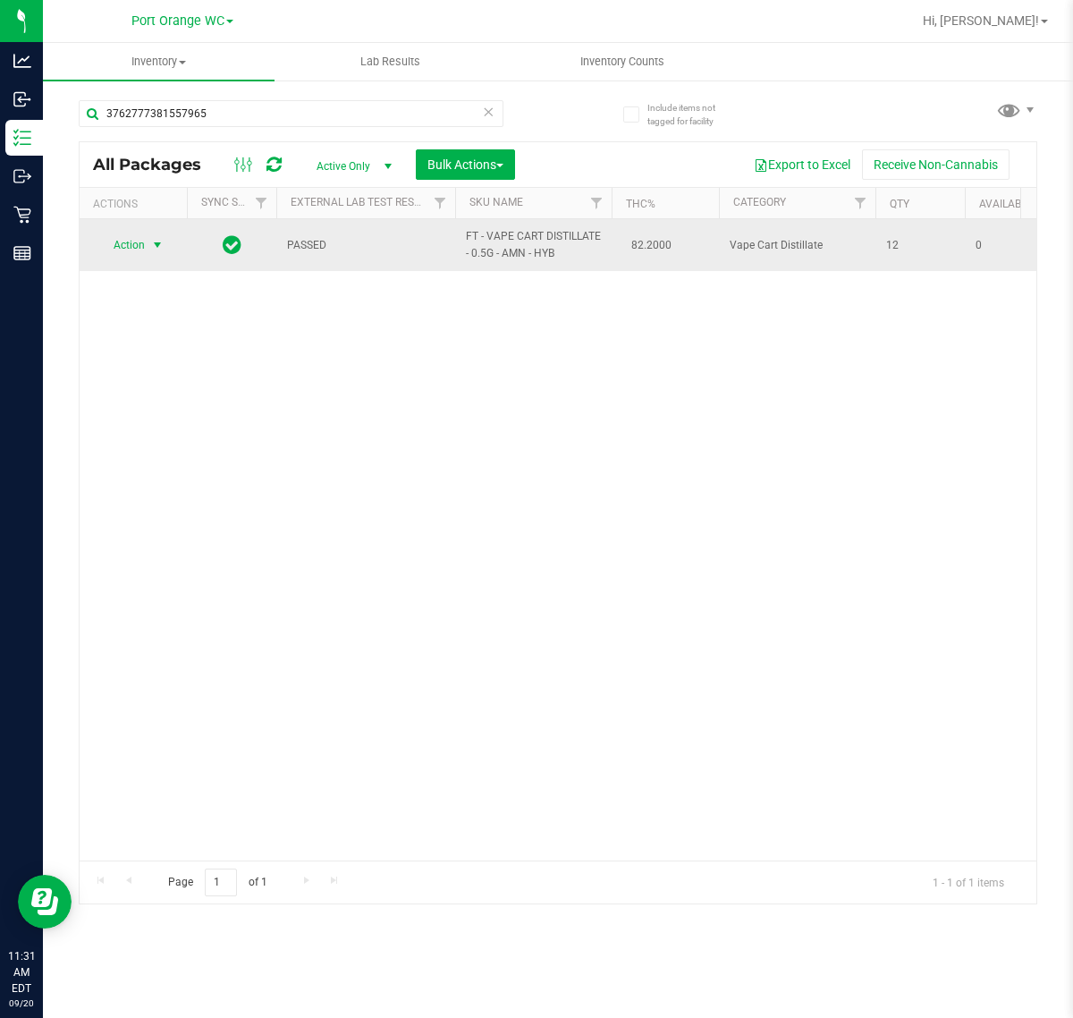
click at [159, 247] on span "select" at bounding box center [157, 245] width 14 height 14
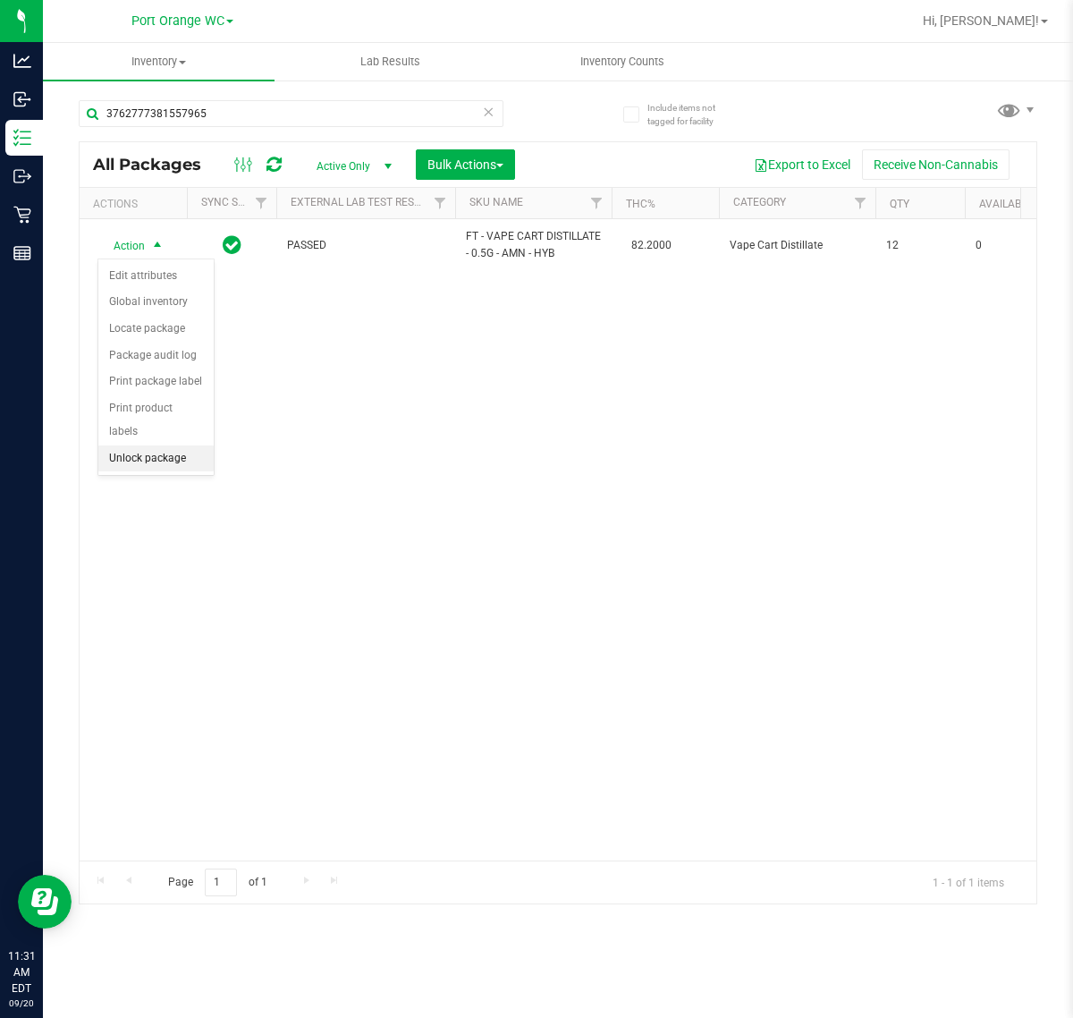
click at [145, 445] on li "Unlock package" at bounding box center [155, 458] width 115 height 27
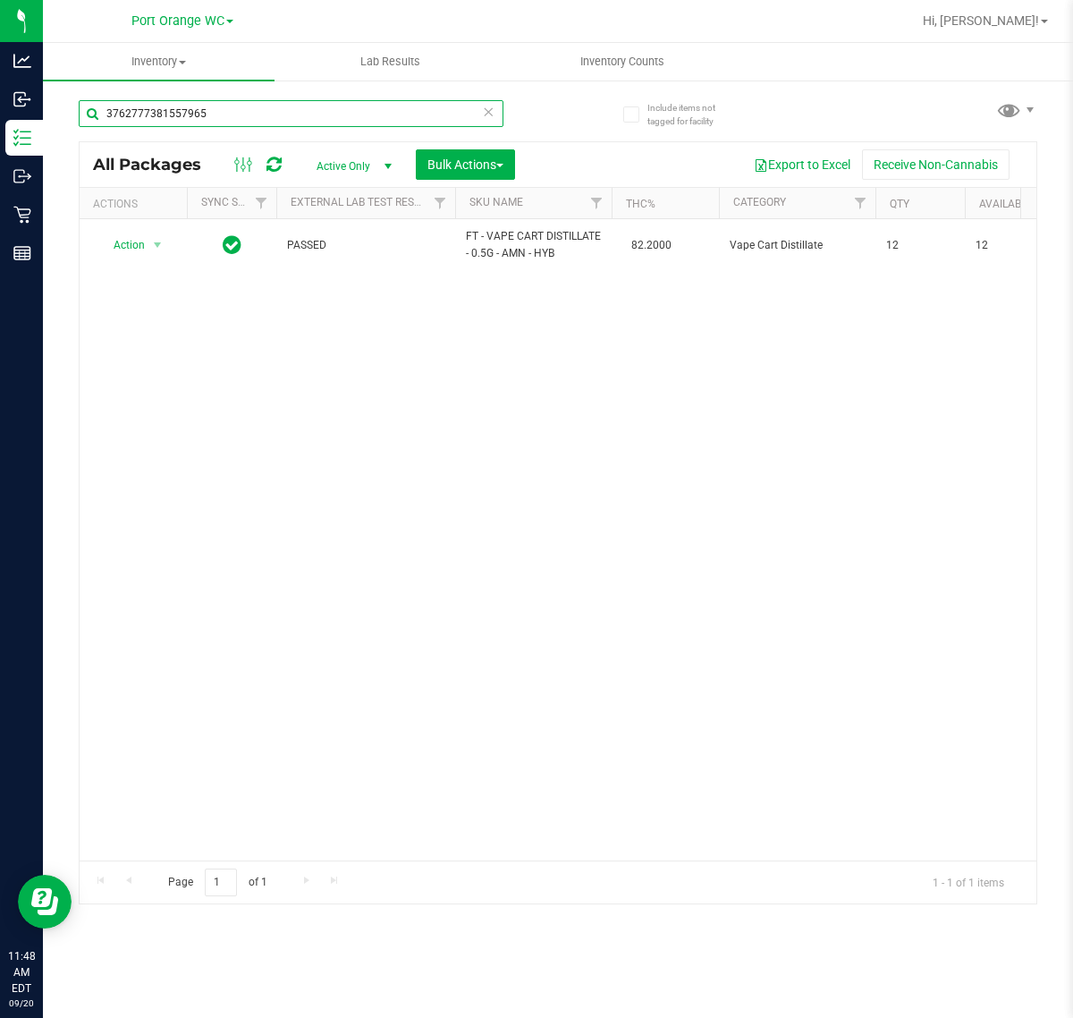
click at [369, 112] on input "3762777381557965" at bounding box center [291, 113] width 425 height 27
type input "8146976879847606"
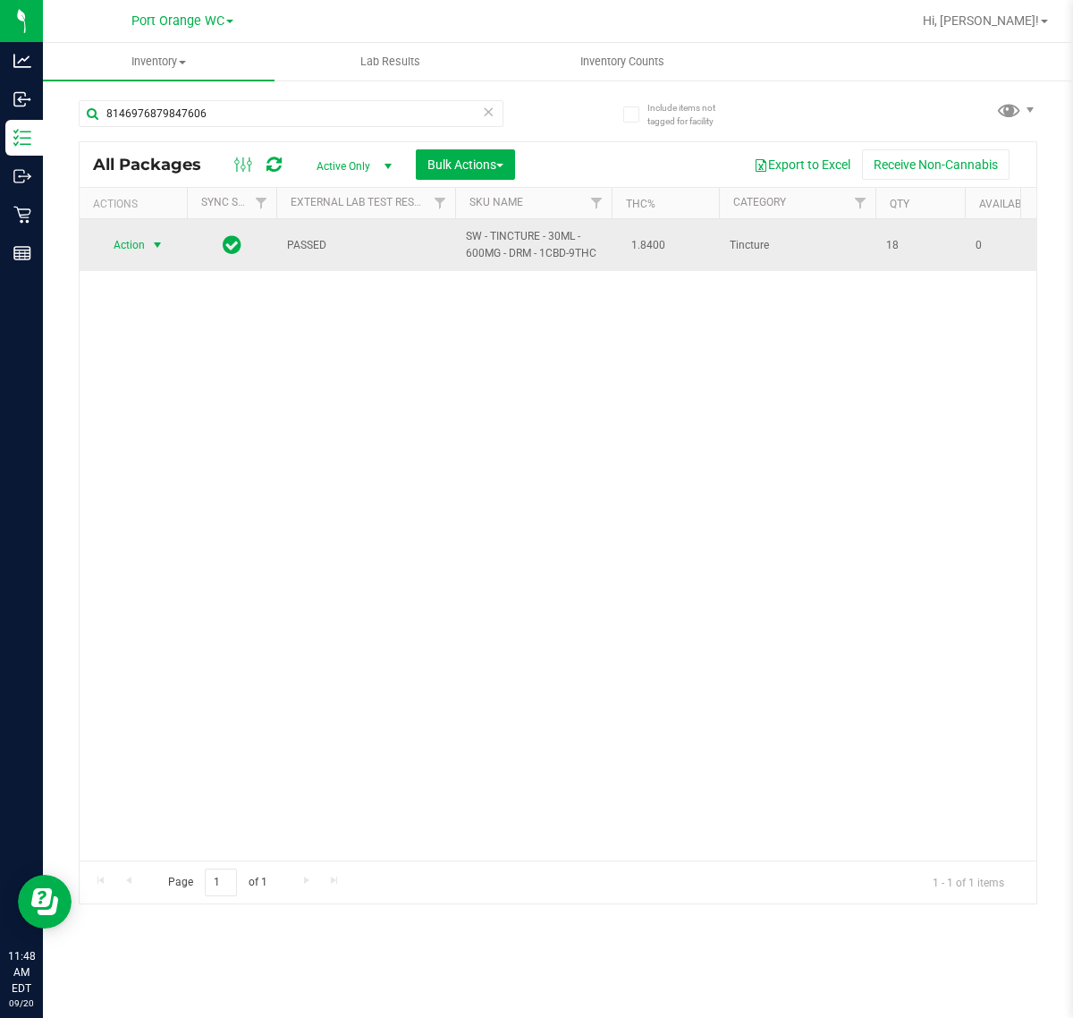
click at [158, 248] on span "select" at bounding box center [157, 245] width 14 height 14
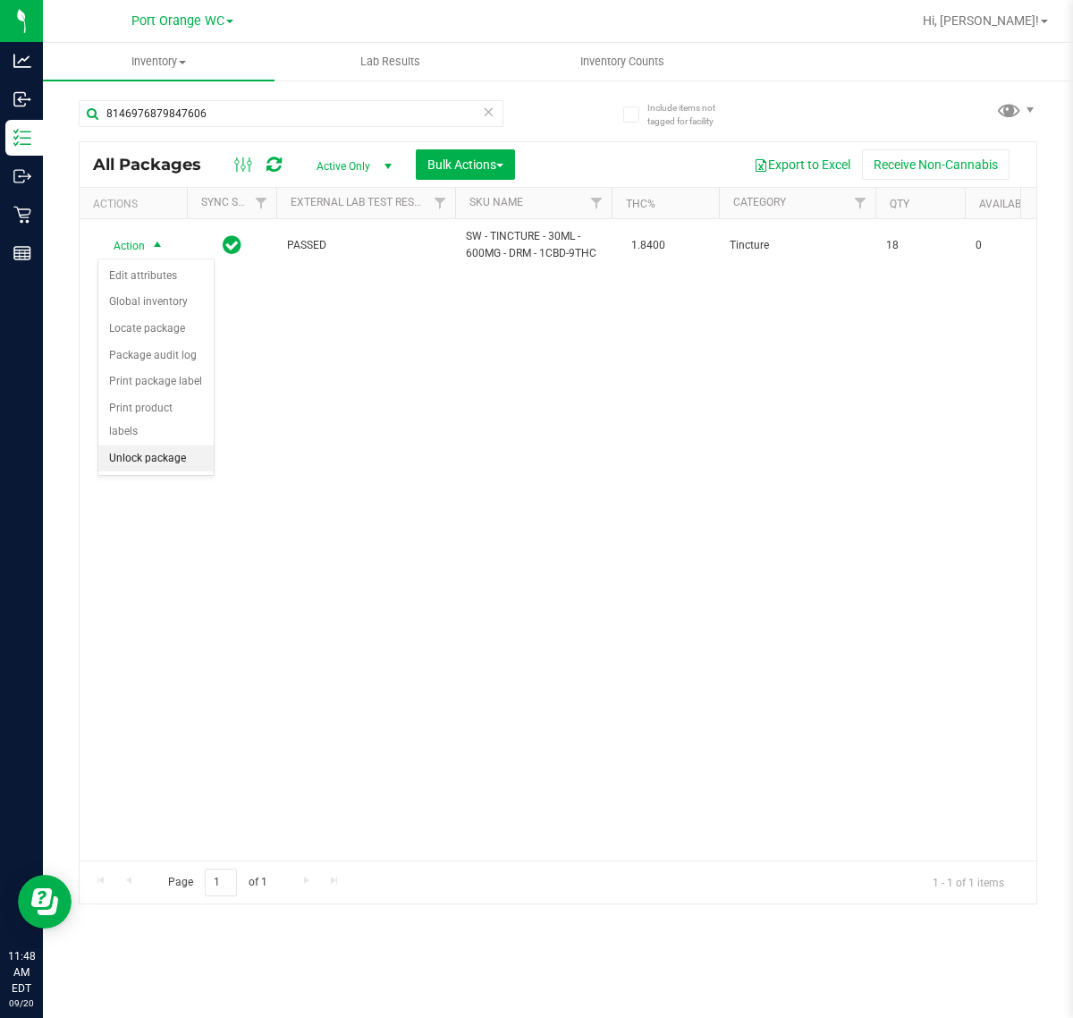
click at [163, 445] on li "Unlock package" at bounding box center [155, 458] width 115 height 27
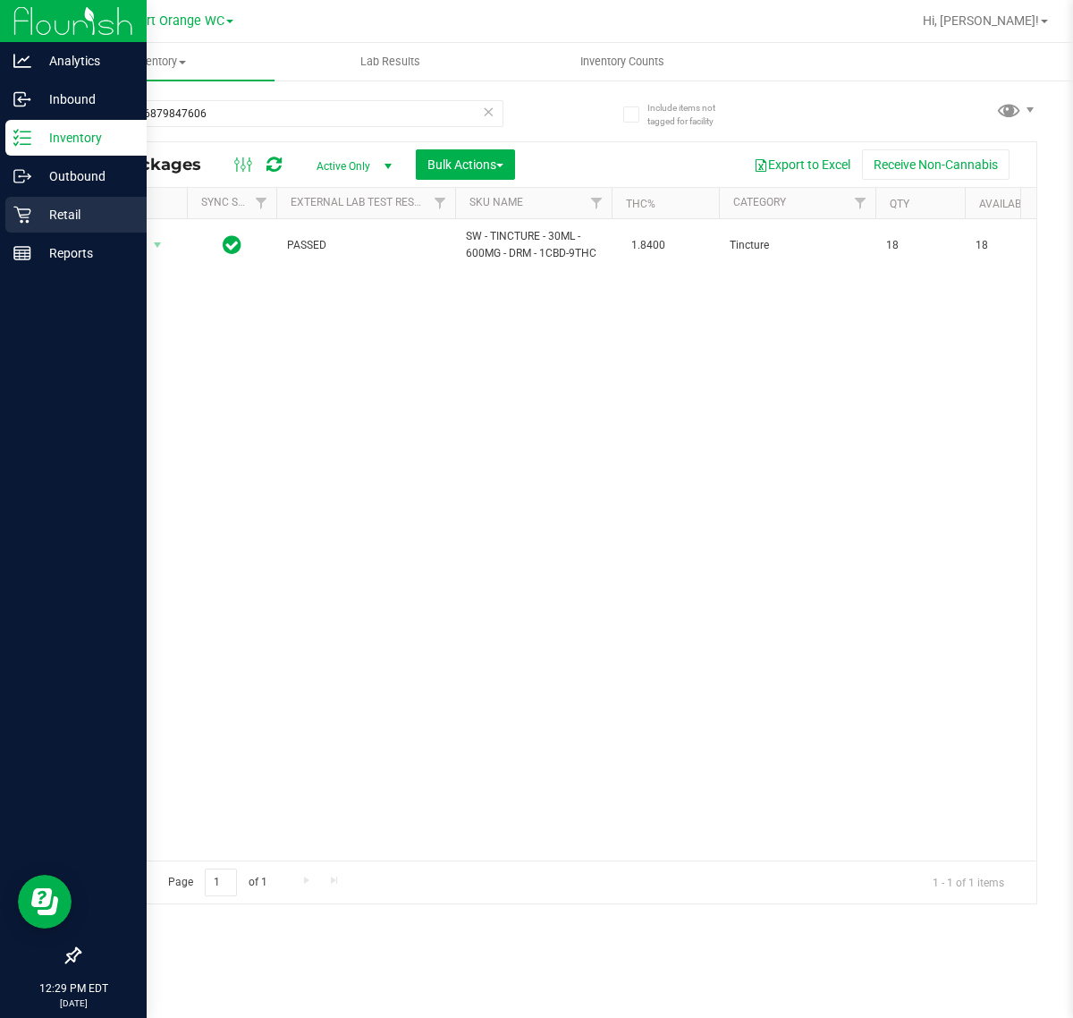
click at [37, 204] on p "Retail" at bounding box center [84, 214] width 107 height 21
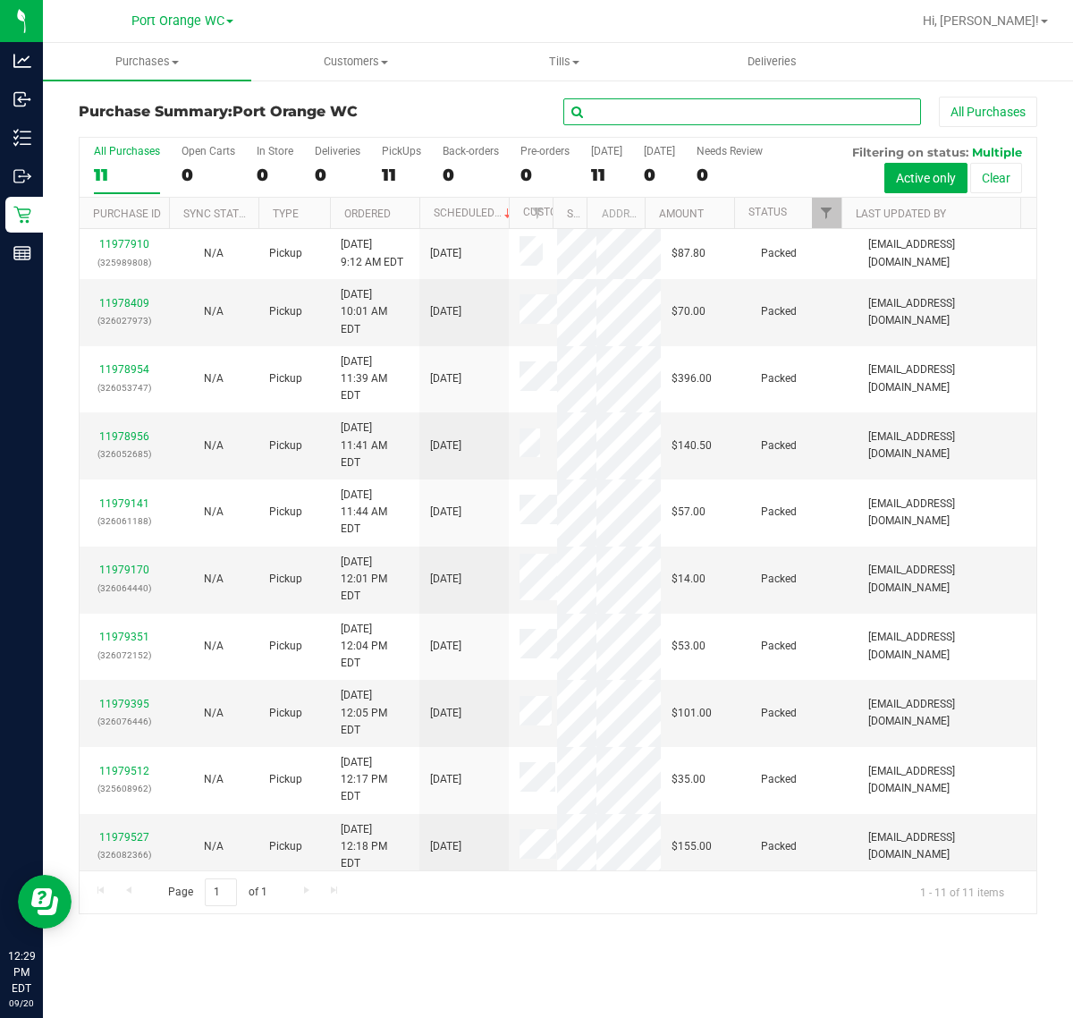
click at [656, 123] on input "text" at bounding box center [742, 111] width 358 height 27
click at [140, 445] on p "(326052685)" at bounding box center [124, 453] width 68 height 17
click at [132, 430] on link "11978956" at bounding box center [124, 436] width 50 height 13
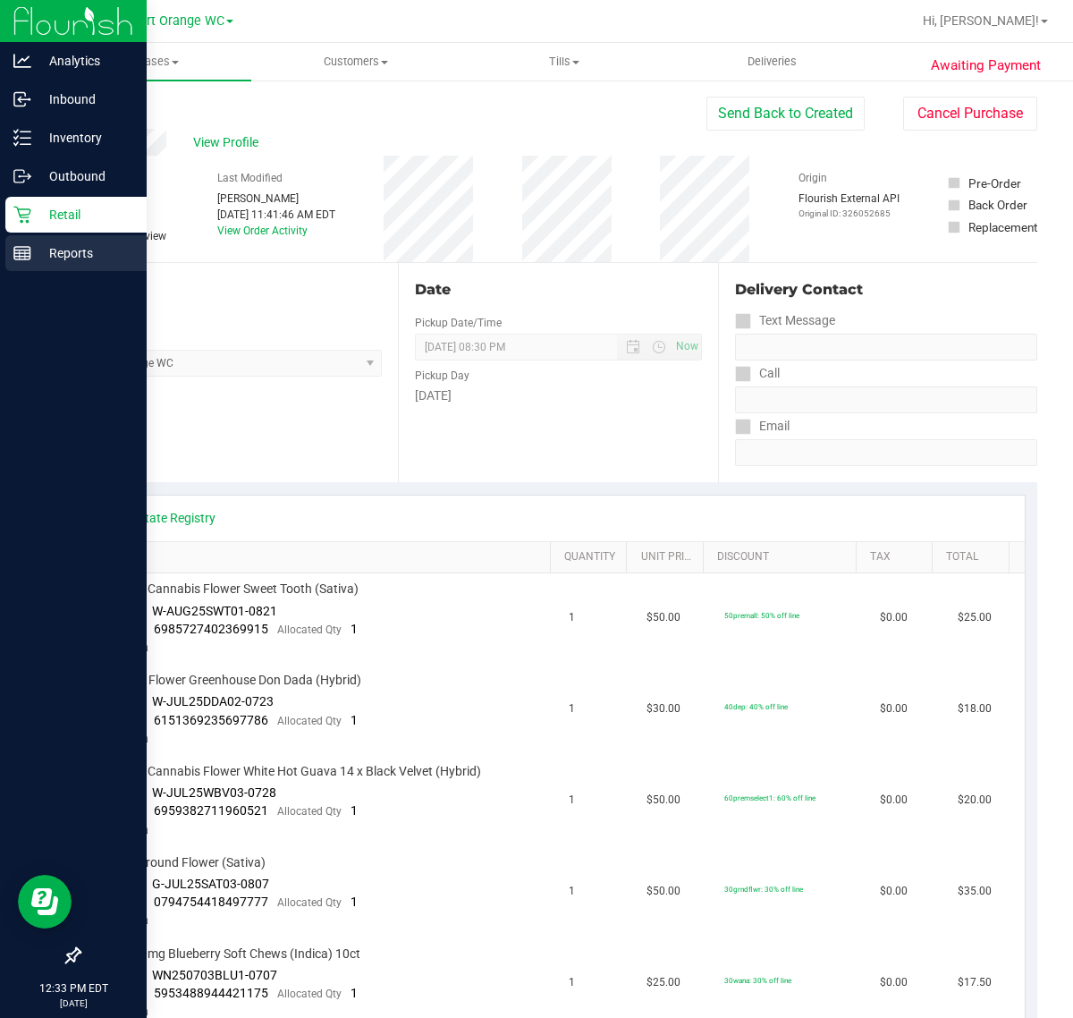
click at [37, 264] on div "Reports" at bounding box center [75, 253] width 141 height 36
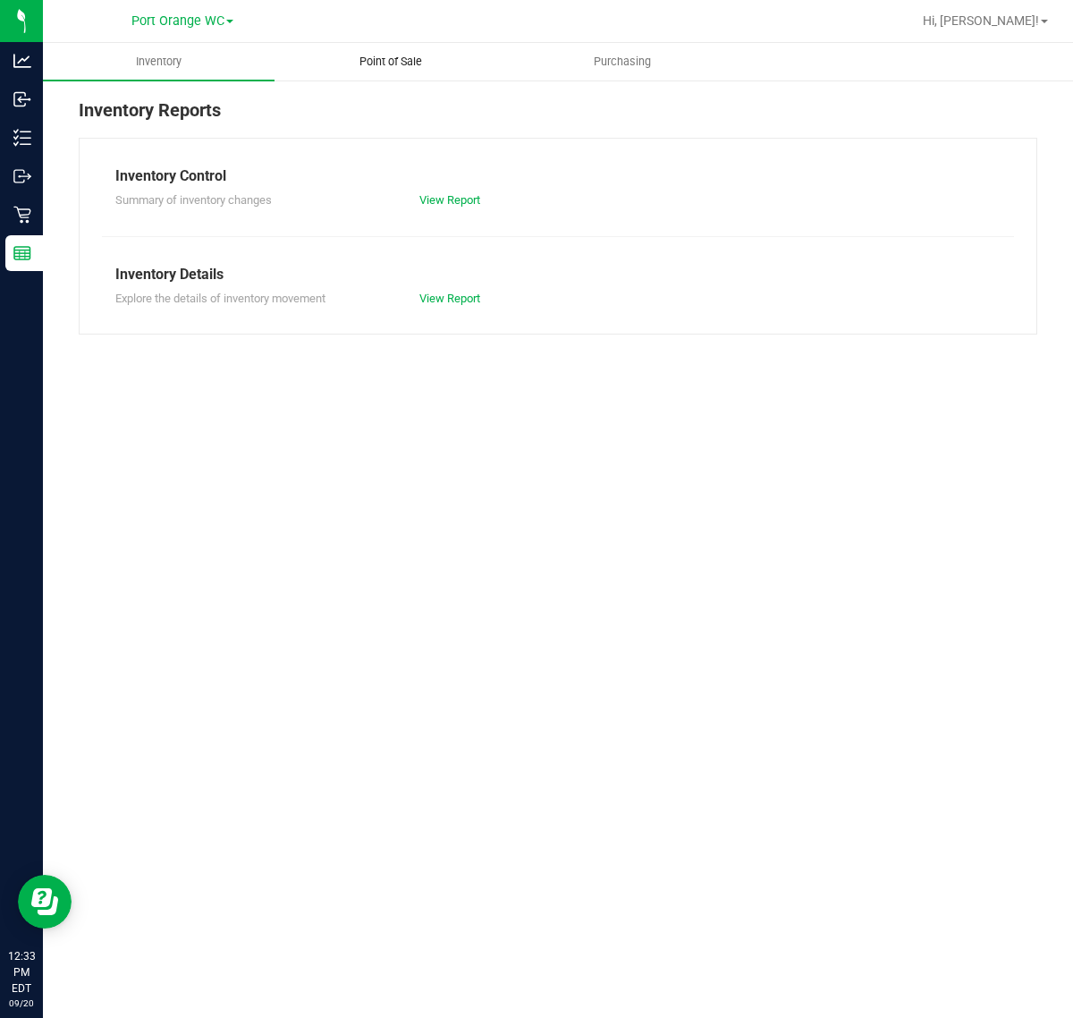
click at [351, 58] on span "Point of Sale" at bounding box center [390, 62] width 111 height 16
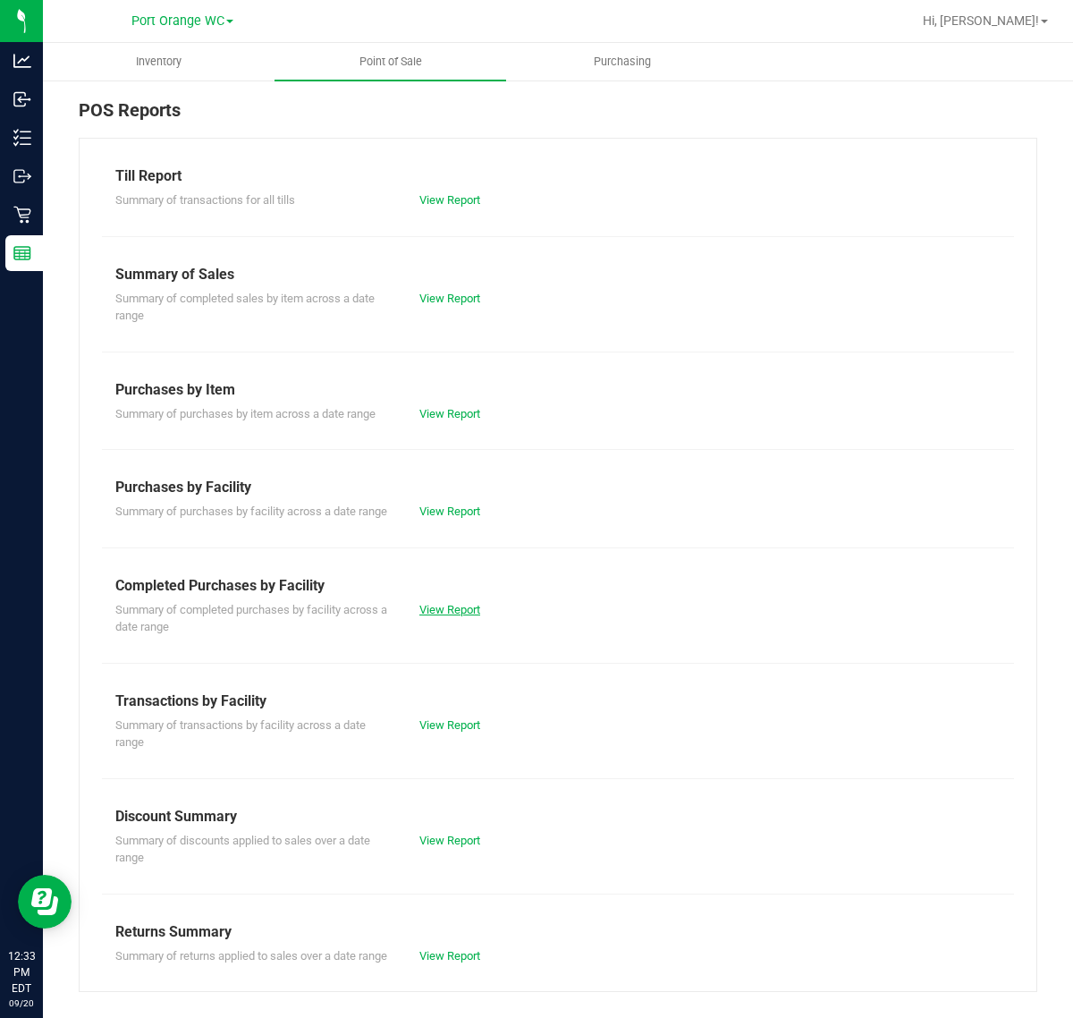
click at [448, 616] on link "View Report" at bounding box center [449, 609] width 61 height 13
